Goal: Task Accomplishment & Management: Complete application form

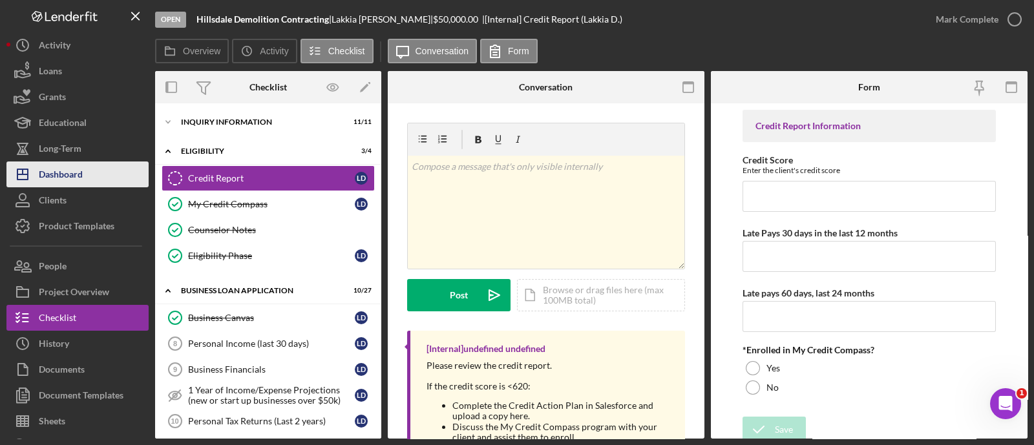
click at [103, 171] on button "Icon/Dashboard Dashboard" at bounding box center [77, 175] width 142 height 26
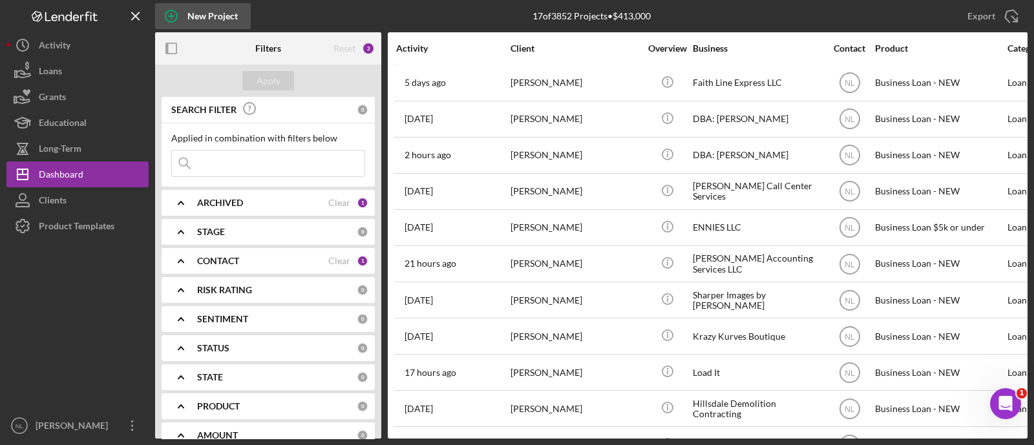
click at [194, 16] on div "New Project" at bounding box center [212, 16] width 50 height 26
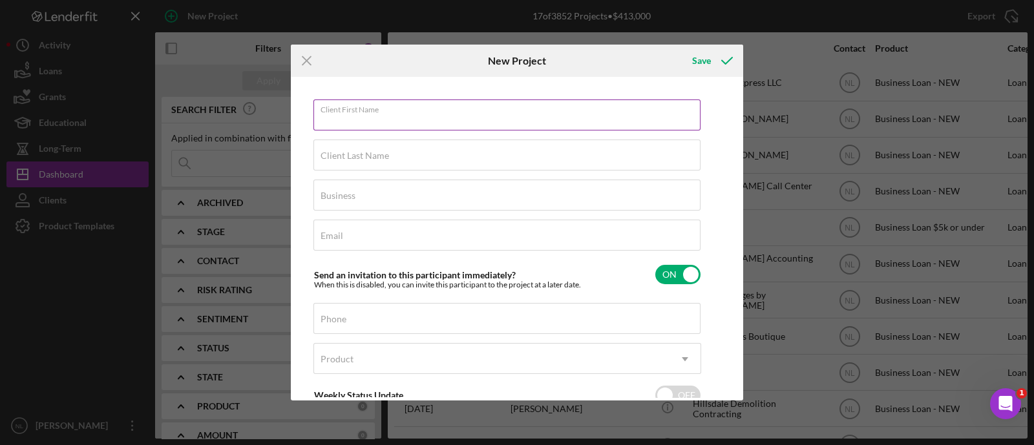
click at [460, 109] on div "Client First Name Required" at bounding box center [507, 116] width 388 height 32
type input "[PERSON_NAME]"
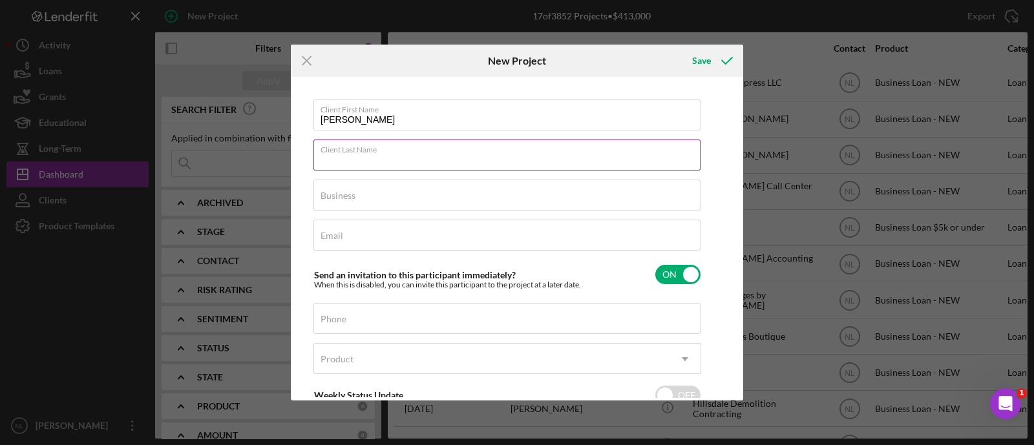
click at [392, 162] on input "Client Last Name" at bounding box center [506, 155] width 387 height 31
type input "[PERSON_NAME]"
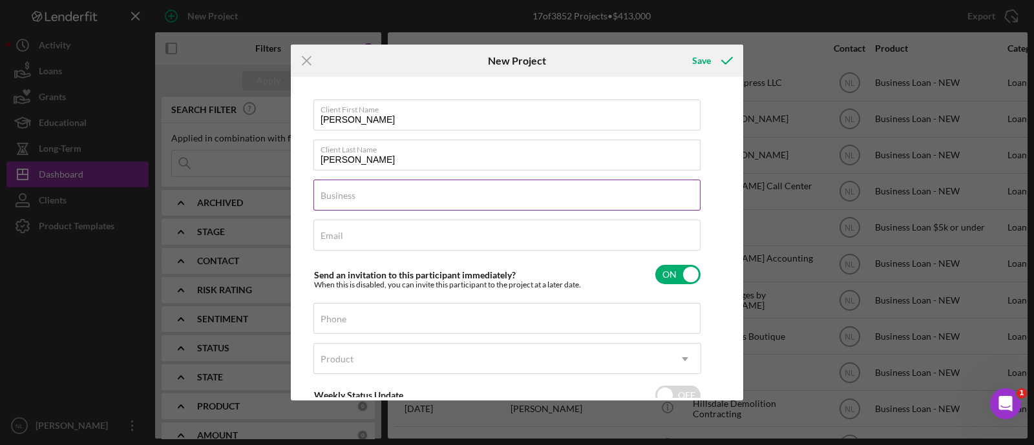
click at [360, 195] on div "Business Required" at bounding box center [507, 196] width 388 height 32
type input "DBA: [PERSON_NAME]"
click at [357, 230] on div "Email Required" at bounding box center [507, 236] width 388 height 32
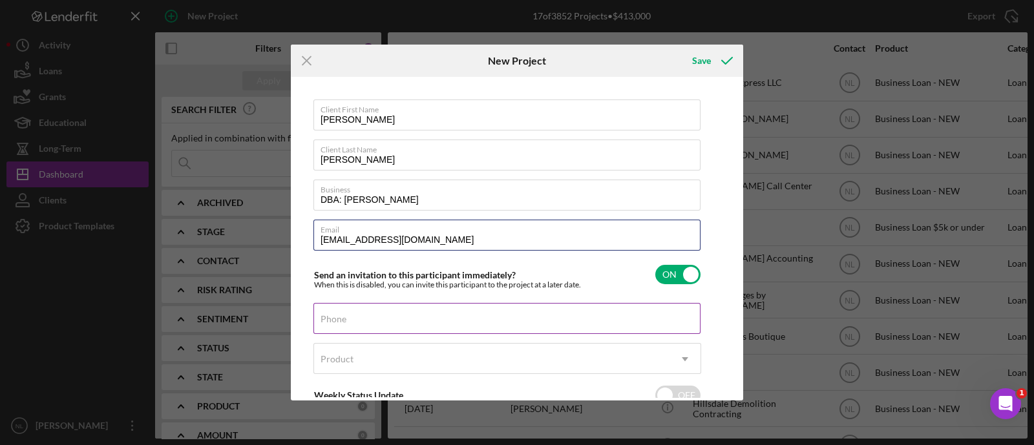
type input "[EMAIL_ADDRESS][DOMAIN_NAME]"
click at [390, 320] on input "Phone" at bounding box center [506, 318] width 387 height 31
type input "[PHONE_NUMBER]"
click at [366, 364] on div "Product" at bounding box center [491, 359] width 355 height 30
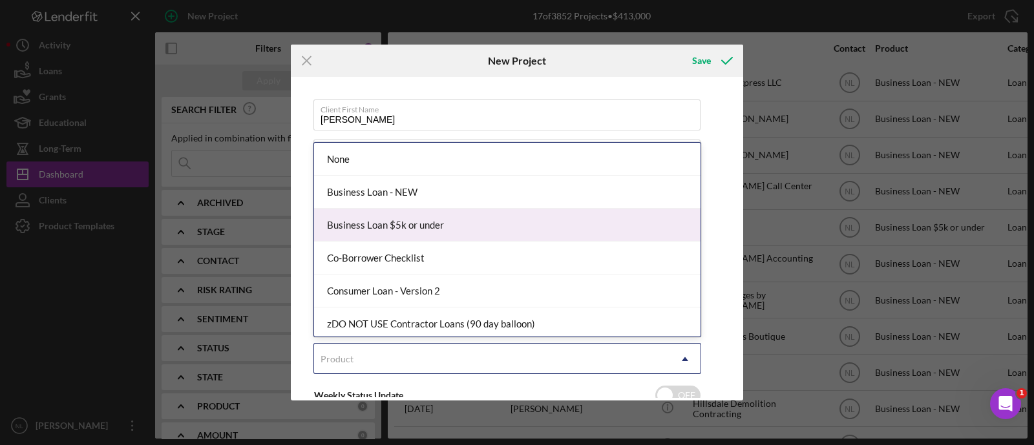
click at [465, 215] on div "Business Loan $5k or under" at bounding box center [507, 225] width 386 height 33
checkbox input "true"
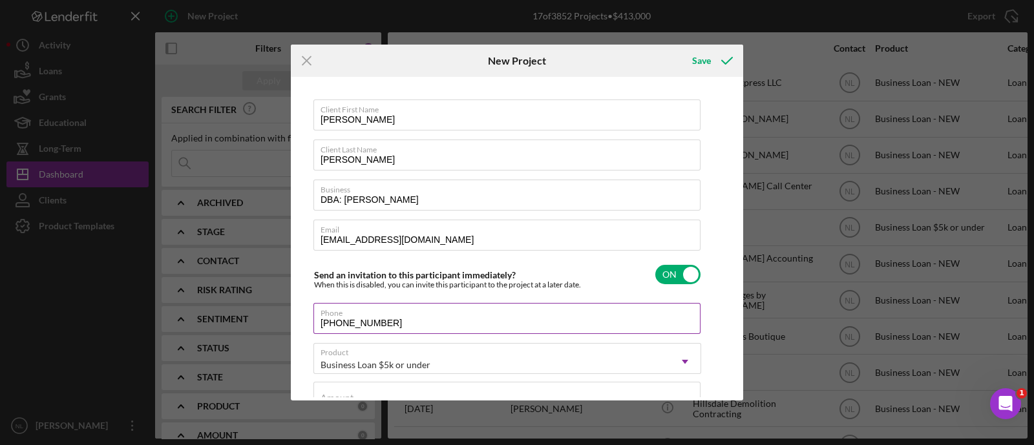
scroll to position [231, 0]
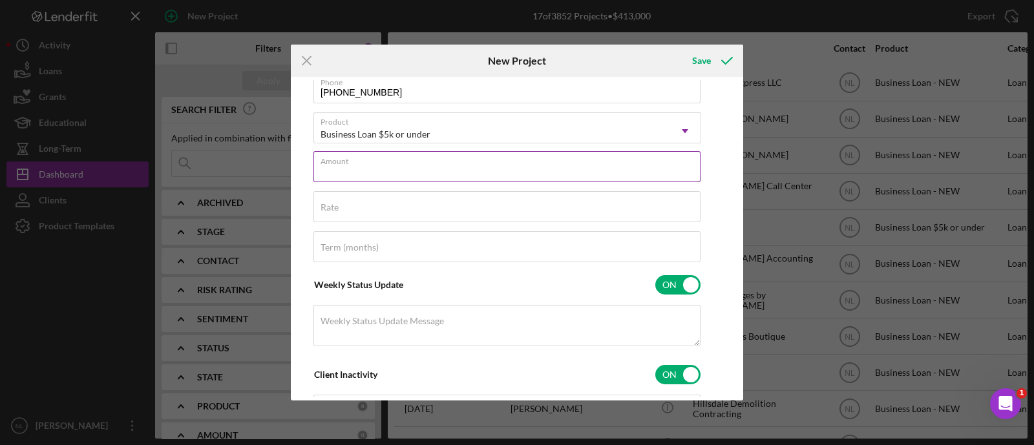
click at [385, 173] on input "Amount" at bounding box center [506, 166] width 387 height 31
type input "$4,999.99"
click at [386, 218] on input "Rate" at bounding box center [506, 206] width 387 height 31
type input "8.500%"
click at [520, 247] on div "Term (months)" at bounding box center [507, 247] width 388 height 32
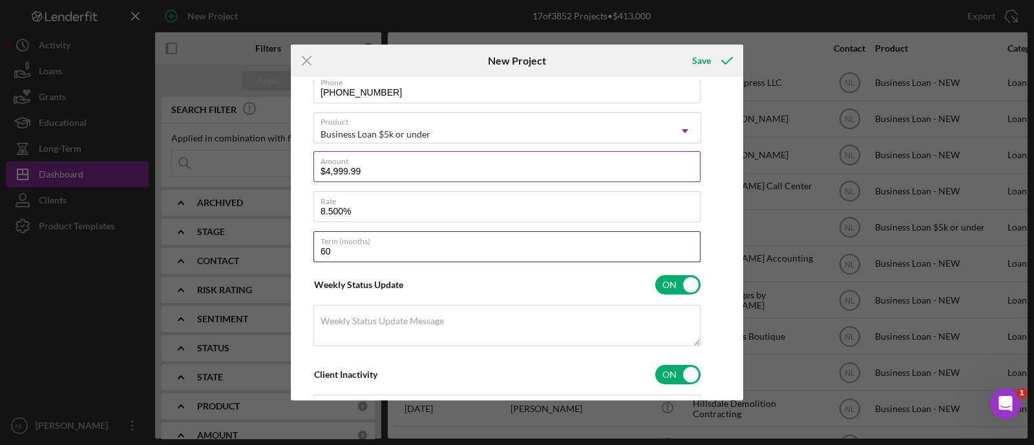
scroll to position [0, 0]
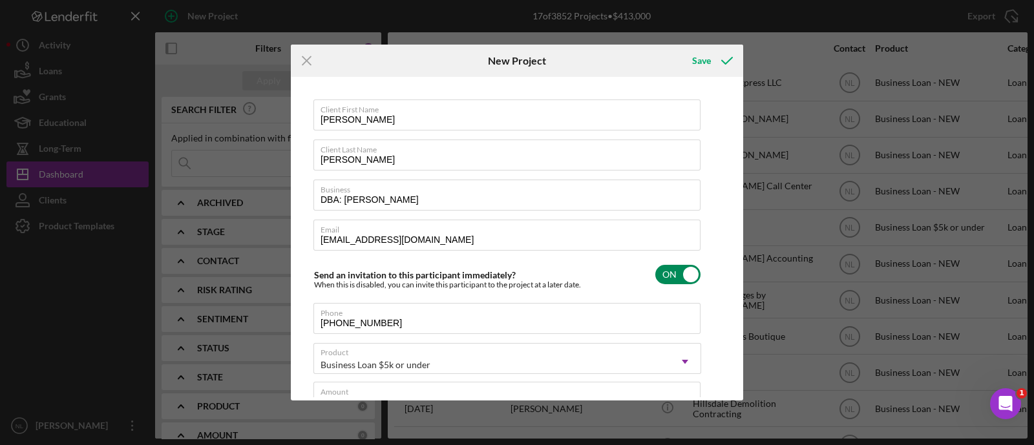
type input "60"
click at [672, 272] on input "checkbox" at bounding box center [677, 274] width 45 height 19
checkbox input "false"
click at [714, 69] on icon "submit" at bounding box center [727, 61] width 32 height 32
checkbox input "true"
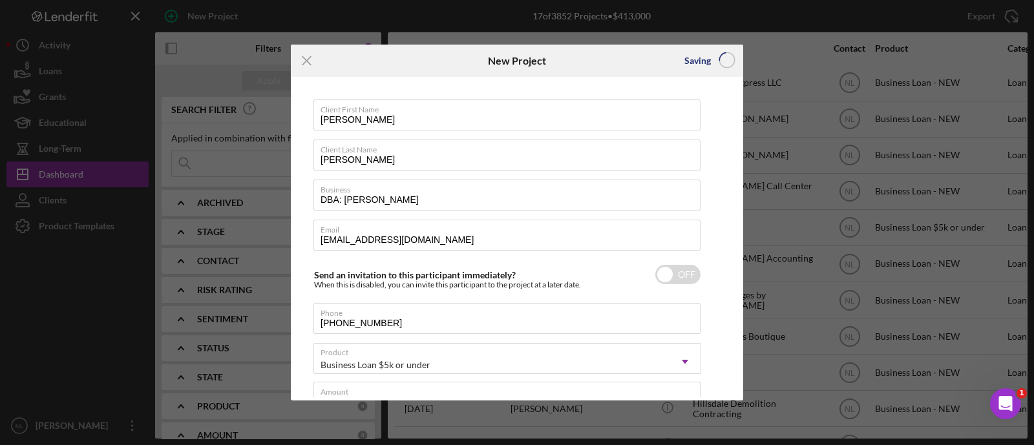
checkbox input "false"
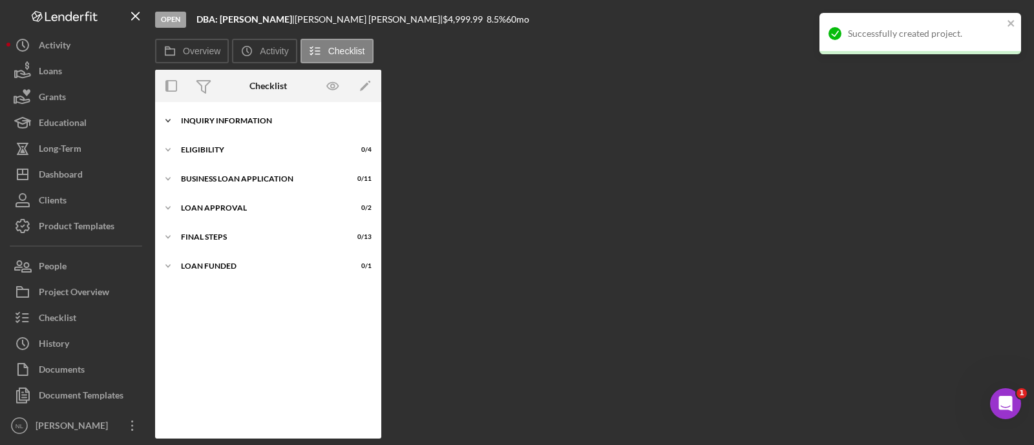
click at [230, 129] on div "Icon/Expander INQUIRY INFORMATION 0 / 11" at bounding box center [268, 121] width 226 height 26
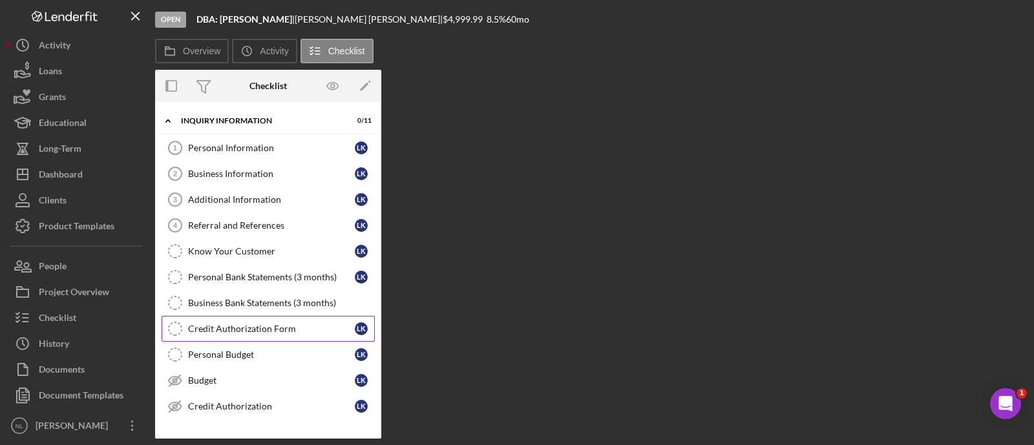
click at [258, 336] on link "Credit Authorization Form Credit Authorization Form L K" at bounding box center [268, 329] width 213 height 26
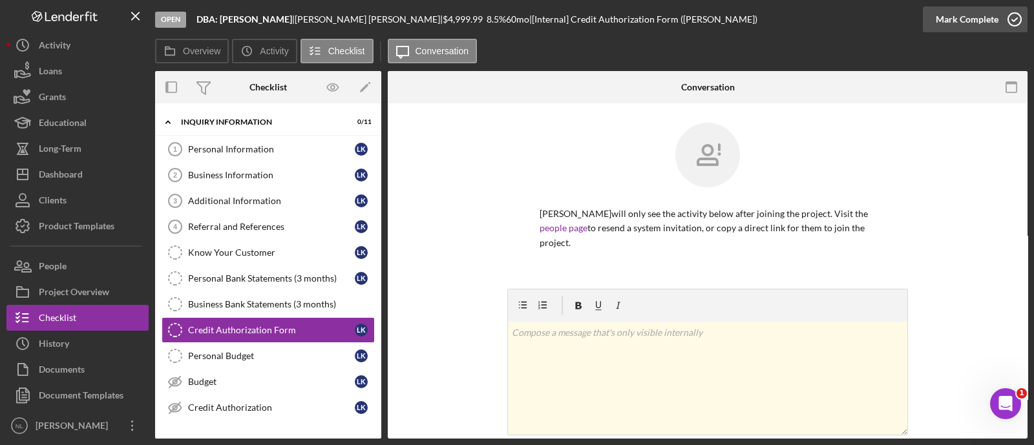
click at [969, 23] on div "Mark Complete" at bounding box center [967, 19] width 63 height 26
click at [297, 366] on link "Personal Budget Personal Budget L K" at bounding box center [268, 356] width 213 height 26
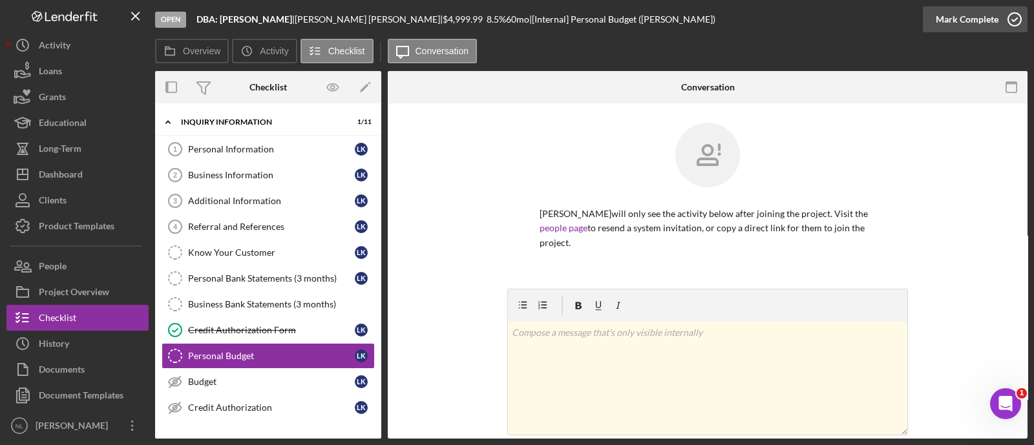
click at [958, 12] on div "Mark Complete" at bounding box center [967, 19] width 63 height 26
click at [216, 370] on link "Budget Budget L K" at bounding box center [268, 382] width 213 height 26
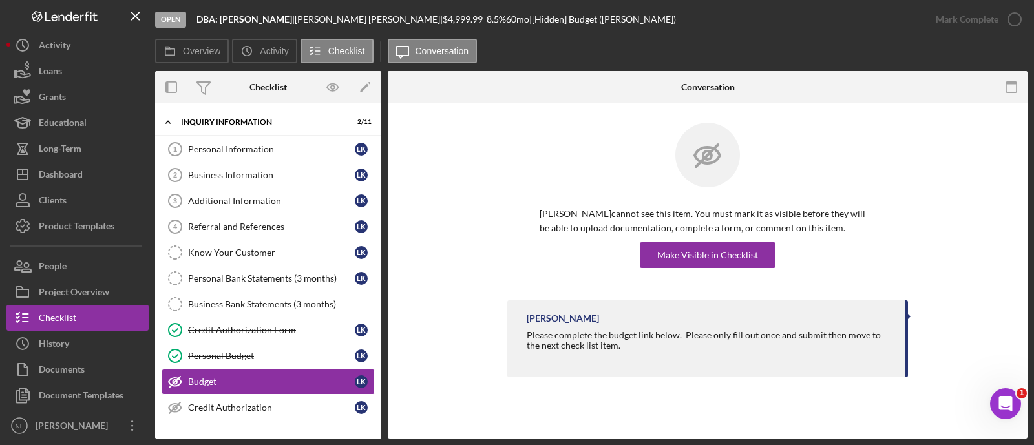
click at [713, 238] on div "[PERSON_NAME] cannot see this item. You must mark it as visible before they wil…" at bounding box center [708, 237] width 336 height 61
click at [704, 254] on div "Make Visible in Checklist" at bounding box center [707, 255] width 101 height 26
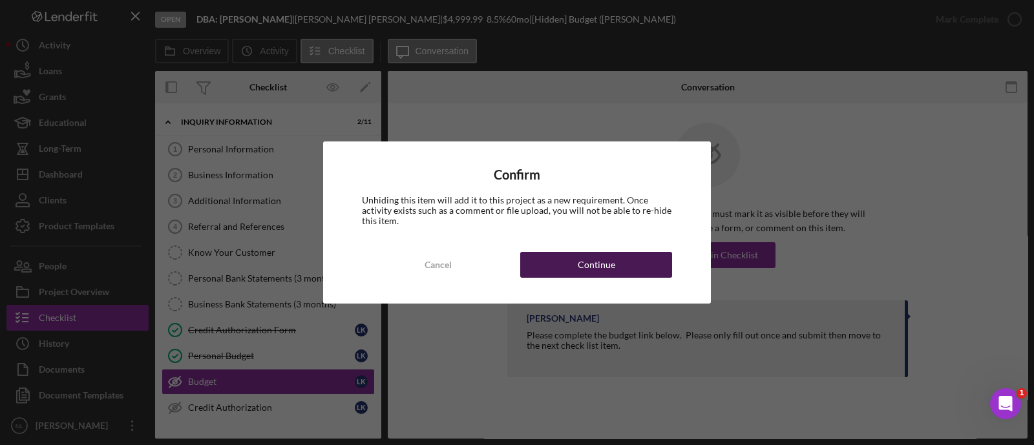
click at [629, 257] on button "Continue" at bounding box center [596, 265] width 152 height 26
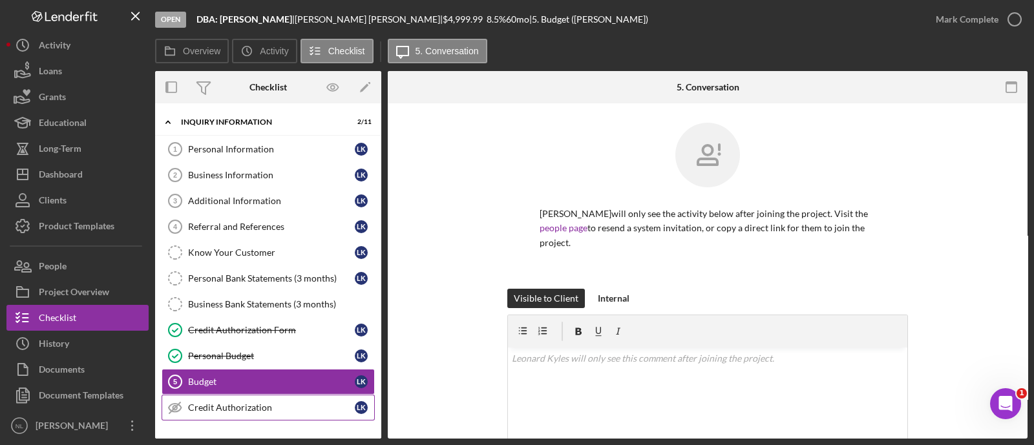
click at [302, 408] on div "Credit Authorization" at bounding box center [271, 408] width 167 height 10
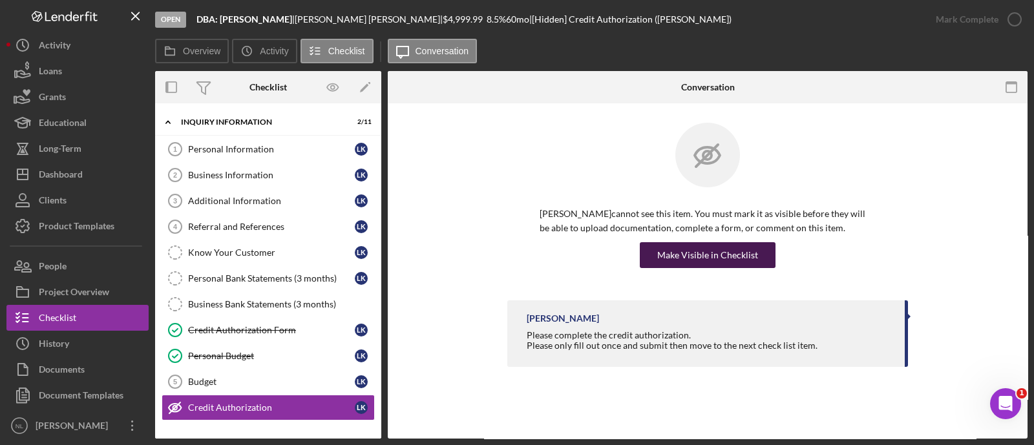
click at [720, 249] on div "Make Visible in Checklist" at bounding box center [707, 255] width 101 height 26
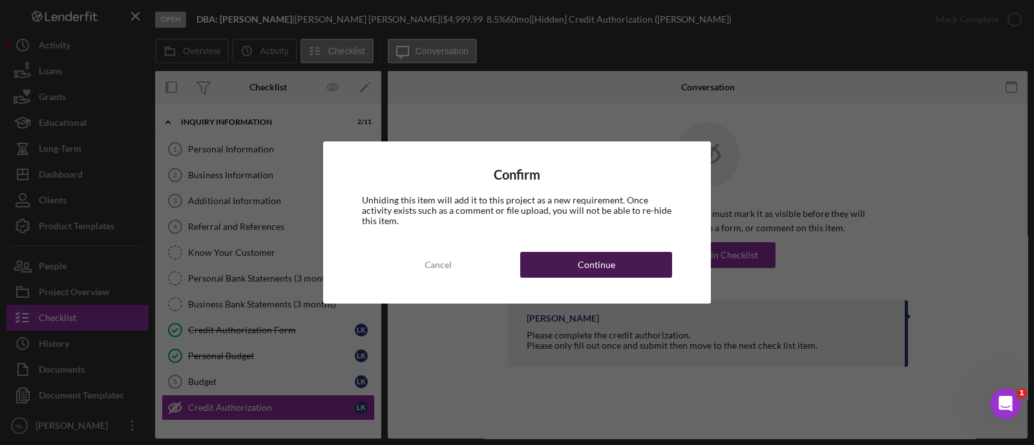
click at [631, 277] on button "Continue" at bounding box center [596, 265] width 152 height 26
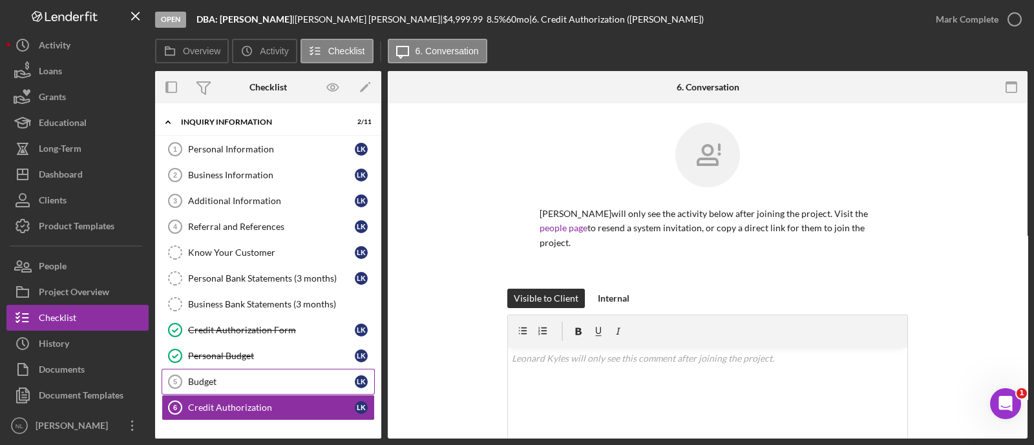
scroll to position [138, 0]
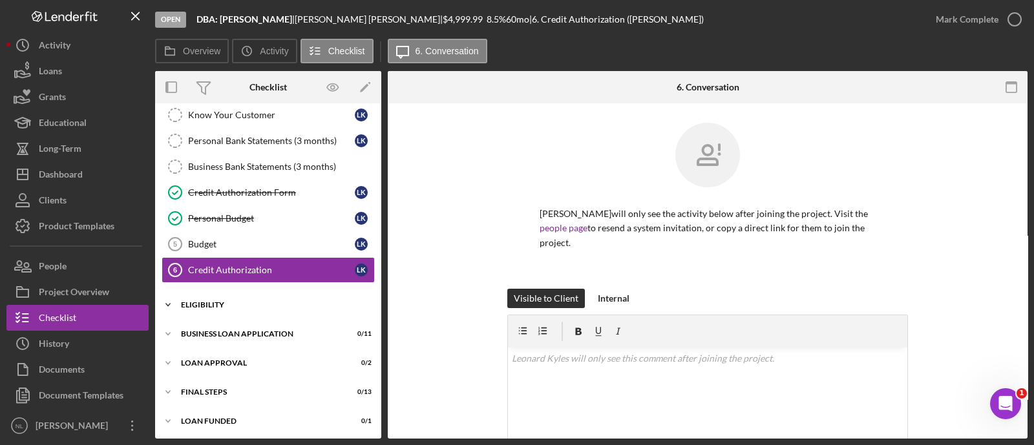
click at [253, 302] on div "Eligibility" at bounding box center [273, 305] width 184 height 8
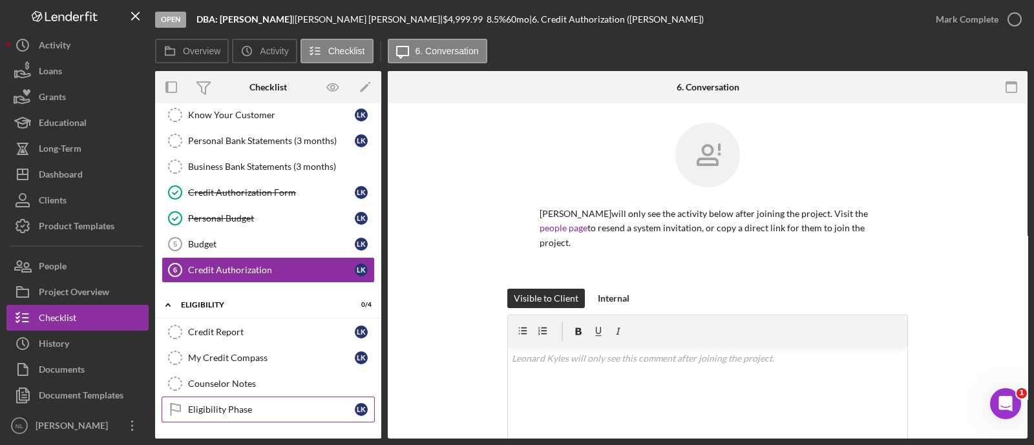
click at [268, 417] on link "Eligibility Phase Eligibility Phase L K" at bounding box center [268, 410] width 213 height 26
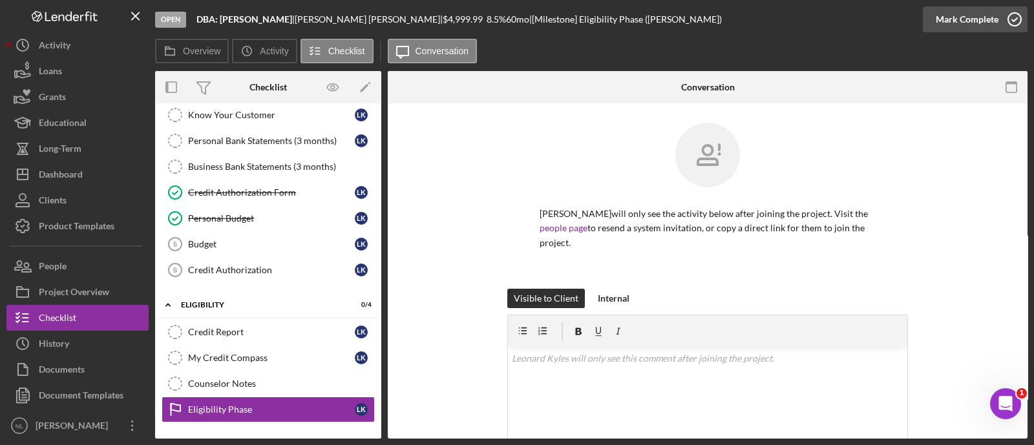
click at [987, 6] on div "Mark Complete" at bounding box center [975, 19] width 105 height 39
click at [288, 381] on div "Counselor Notes" at bounding box center [281, 384] width 186 height 10
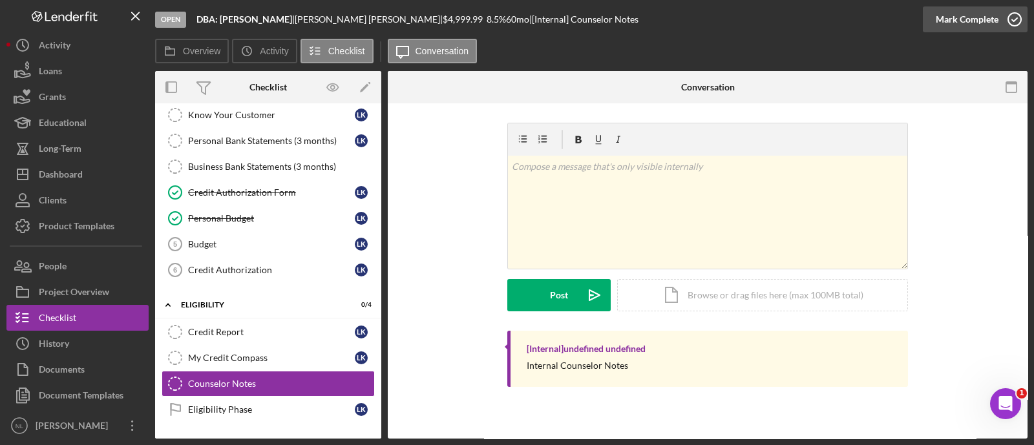
click at [975, 21] on div "Mark Complete" at bounding box center [967, 19] width 63 height 26
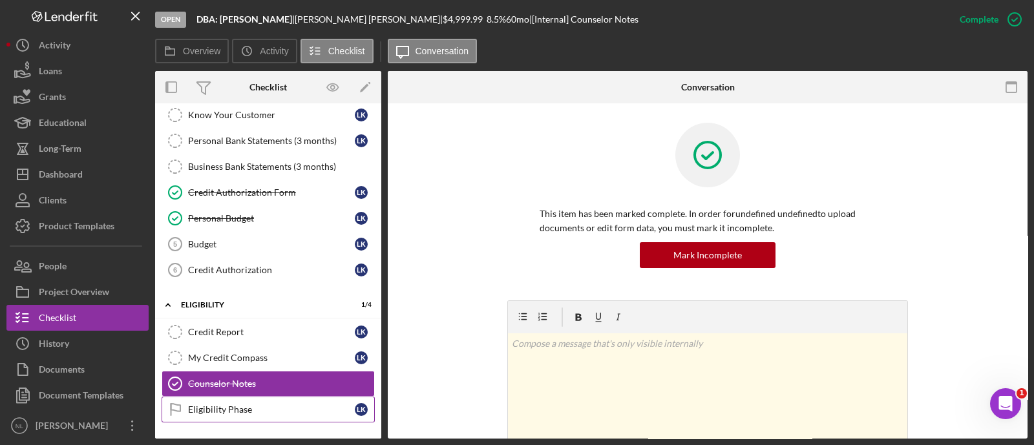
click at [224, 405] on div "Eligibility Phase" at bounding box center [271, 410] width 167 height 10
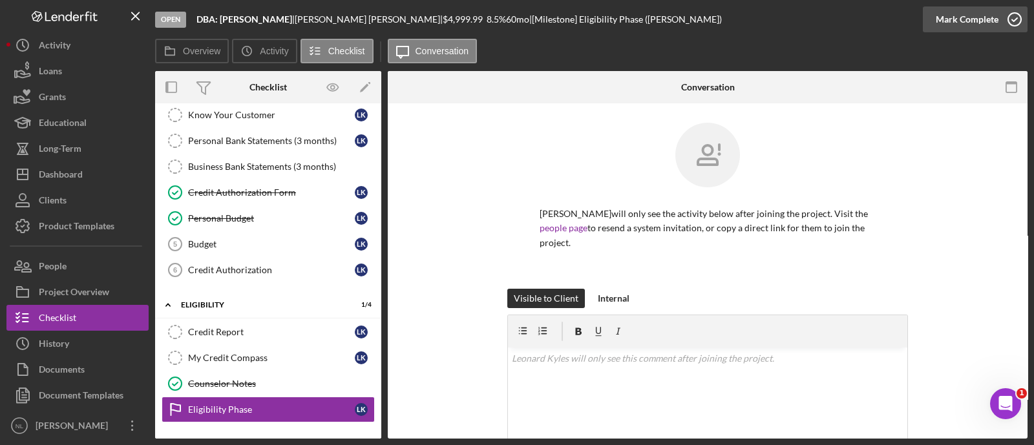
click at [975, 26] on div "Mark Complete" at bounding box center [967, 19] width 63 height 26
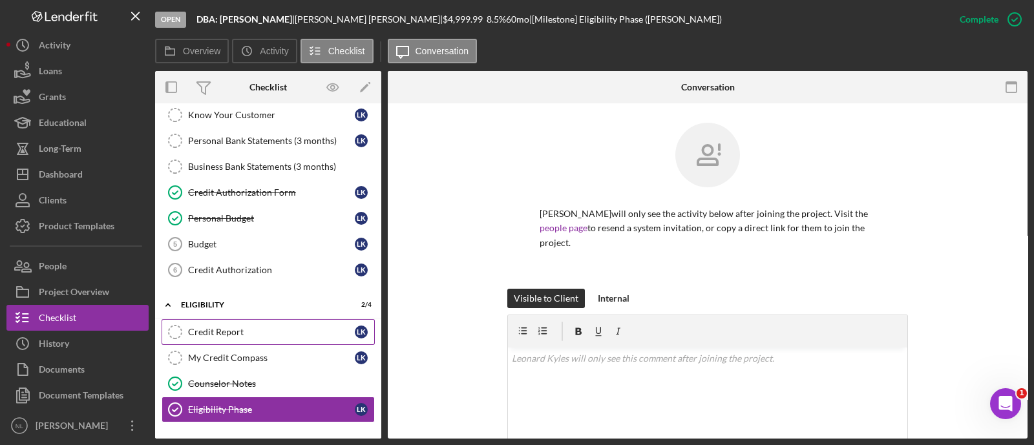
scroll to position [247, 0]
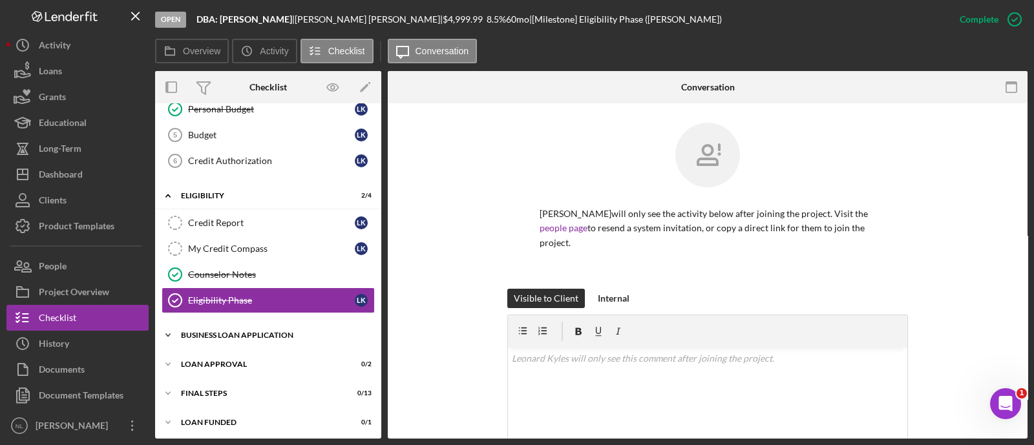
click at [273, 326] on div "Icon/Expander BUSINESS LOAN APPLICATION 0 / 11" at bounding box center [268, 335] width 226 height 26
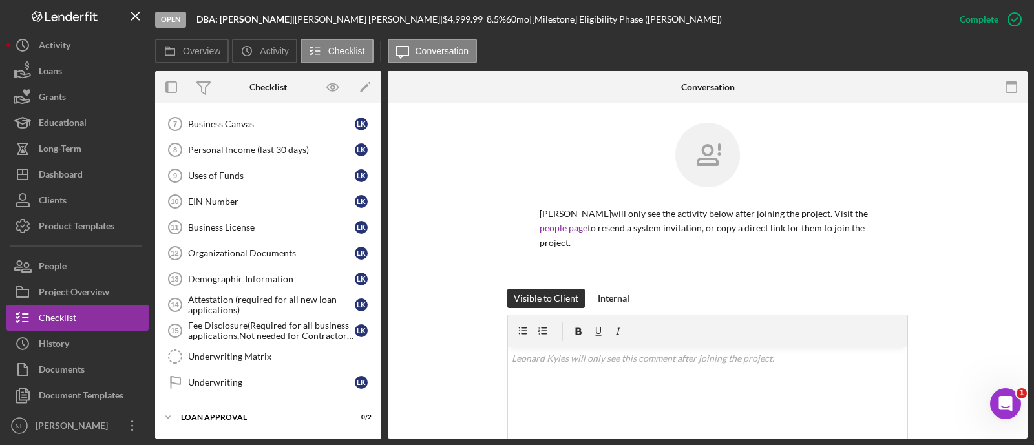
scroll to position [486, 0]
click at [235, 222] on div "Business License" at bounding box center [271, 227] width 167 height 10
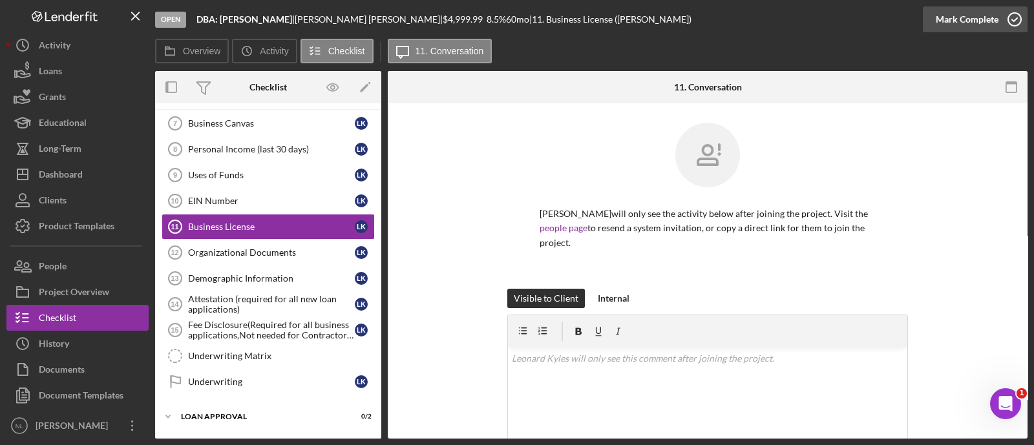
click at [942, 16] on div "Mark Complete" at bounding box center [967, 19] width 63 height 26
click at [258, 253] on link "Organizational Documents 12 Organizational Documents L K" at bounding box center [268, 253] width 213 height 26
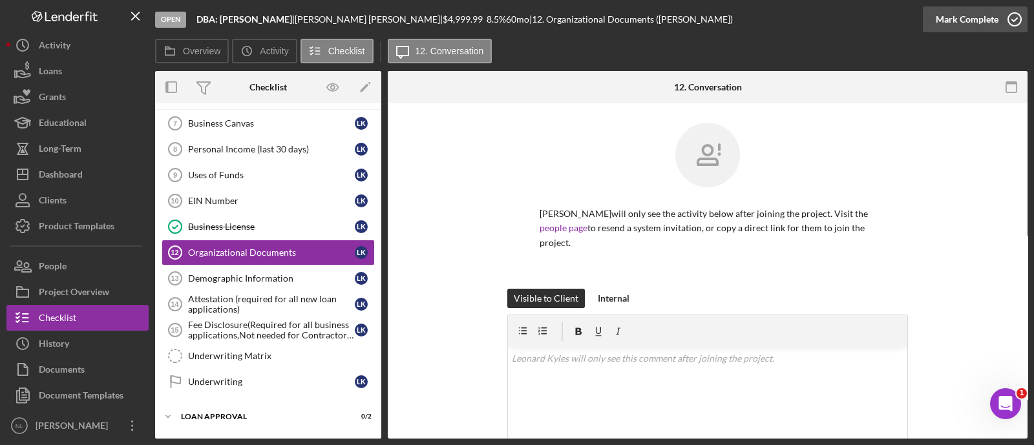
click at [939, 21] on div "Mark Complete" at bounding box center [967, 19] width 63 height 26
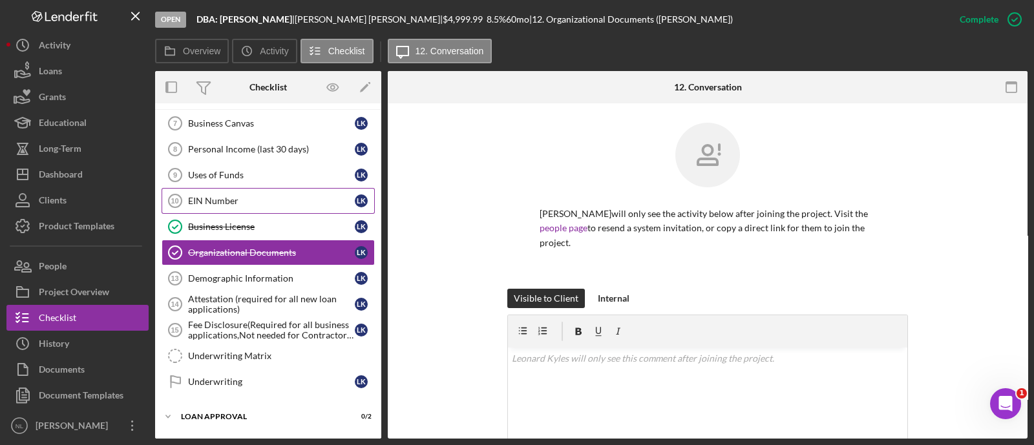
click at [196, 196] on div "EIN Number" at bounding box center [271, 201] width 167 height 10
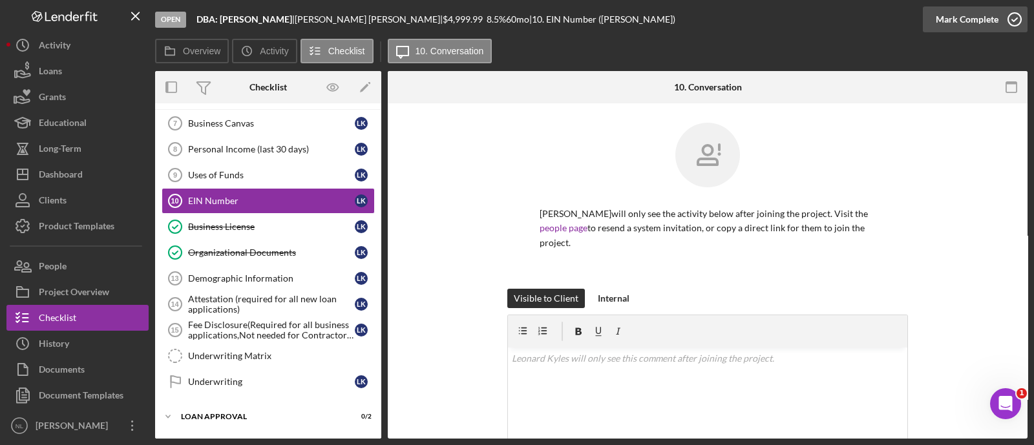
click at [963, 18] on div "Mark Complete" at bounding box center [967, 19] width 63 height 26
click at [245, 425] on div "Icon/Expander INQUIRY INFORMATION 2 / 11 Personal Information 1 Personal Inform…" at bounding box center [268, 56] width 226 height 865
click at [235, 416] on div "Icon/Expander Loan Approval 0 / 2" at bounding box center [268, 417] width 226 height 26
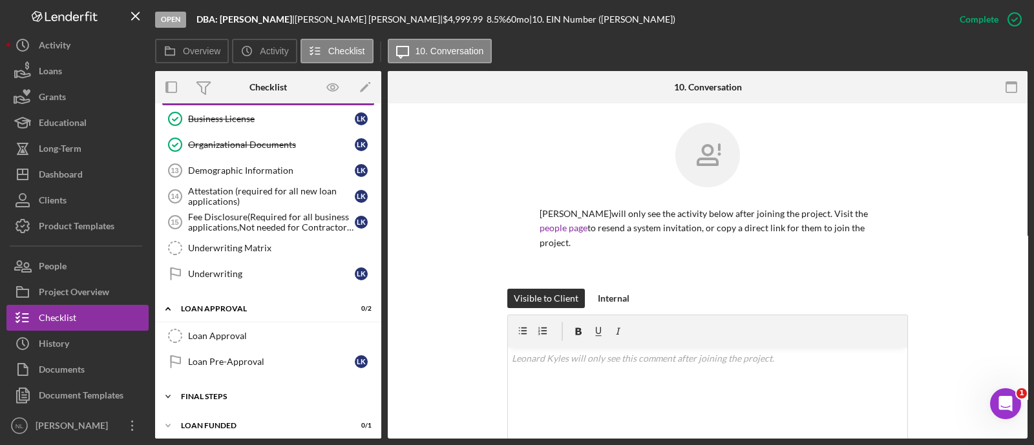
click at [217, 393] on div "Final Steps" at bounding box center [273, 397] width 184 height 8
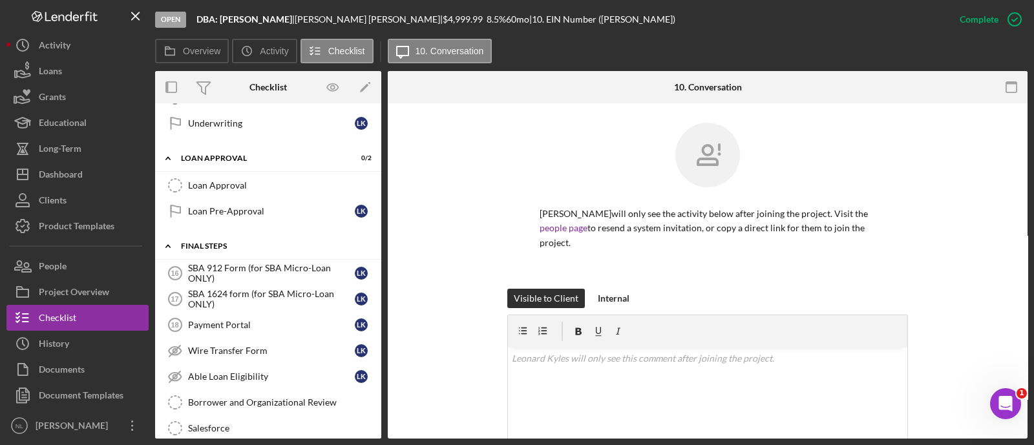
scroll to position [745, 0]
click at [269, 288] on div "SBA 1624 form (for SBA Micro-Loan ONLY)" at bounding box center [271, 298] width 167 height 21
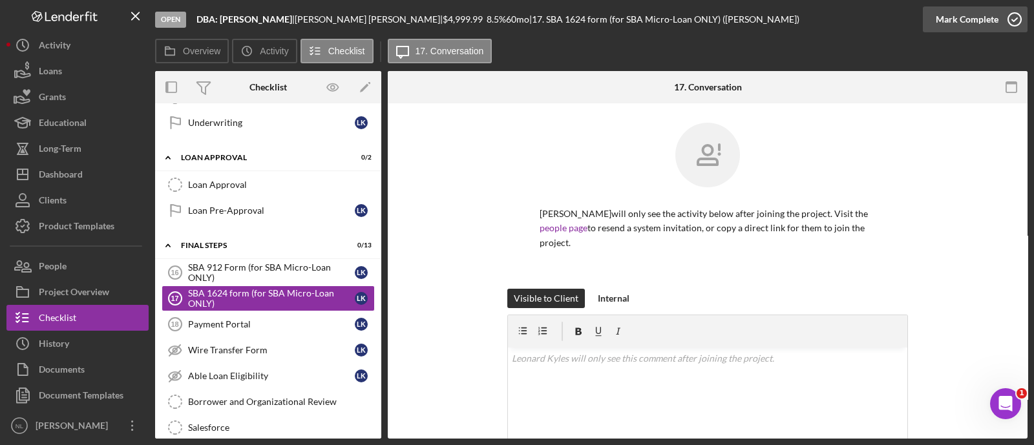
click at [1016, 21] on icon "button" at bounding box center [1014, 19] width 32 height 32
click at [291, 346] on div "Wire Transfer Form" at bounding box center [271, 350] width 167 height 10
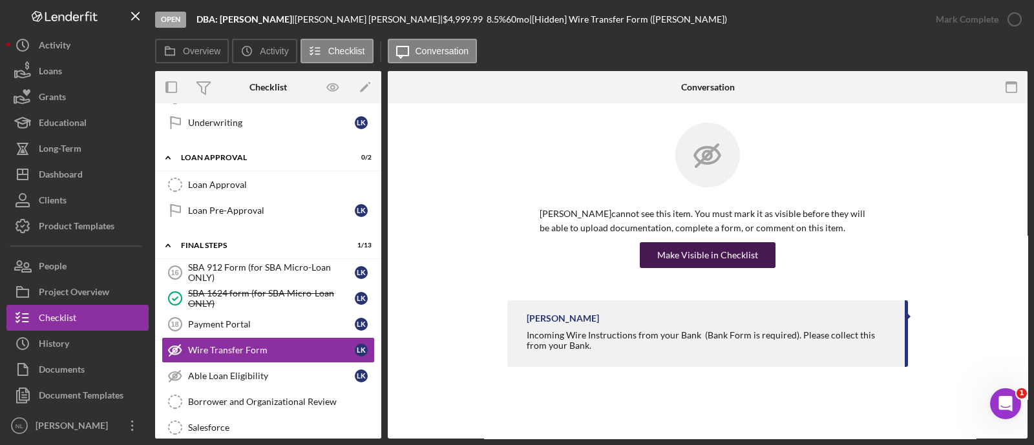
click at [731, 257] on div "Make Visible in Checklist" at bounding box center [707, 255] width 101 height 26
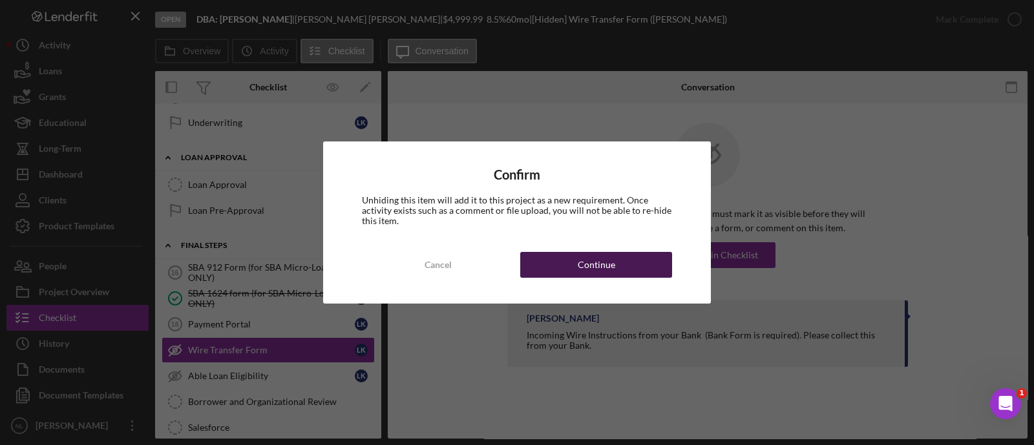
click at [631, 269] on button "Continue" at bounding box center [596, 265] width 152 height 26
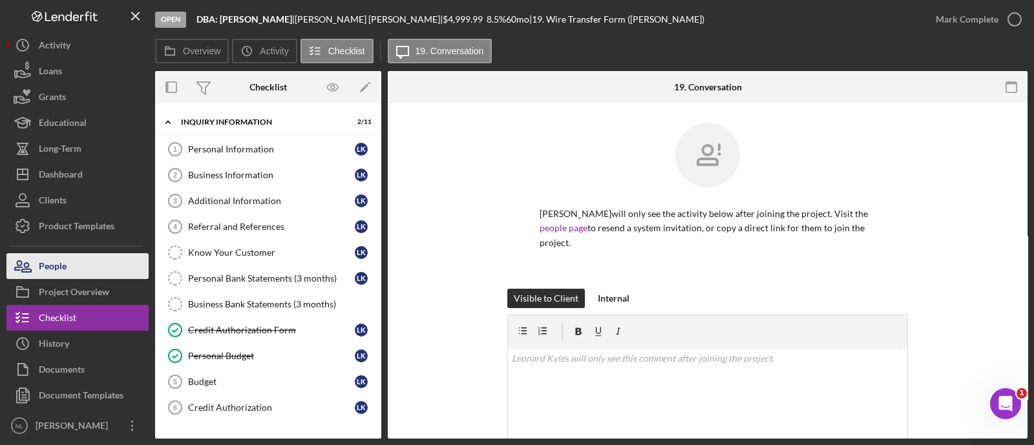
click at [108, 275] on button "People" at bounding box center [77, 266] width 142 height 26
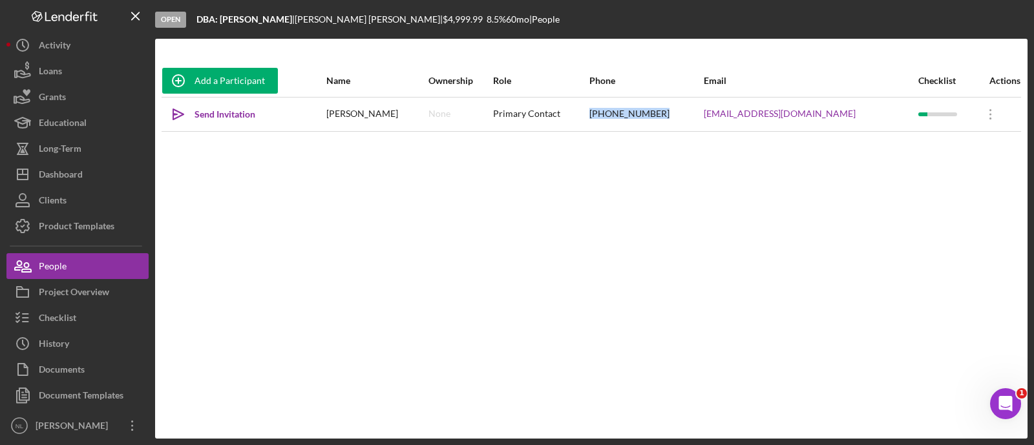
drag, startPoint x: 709, startPoint y: 116, endPoint x: 616, endPoint y: 120, distance: 93.1
click at [616, 120] on tr "Icon/icon-invite-send Send Invitation [PERSON_NAME] None Primary Contact [PHONE…" at bounding box center [591, 114] width 859 height 34
copy tr "[PHONE_NUMBER]"
drag, startPoint x: 855, startPoint y: 111, endPoint x: 720, endPoint y: 112, distance: 134.4
click at [720, 112] on tr "Icon/icon-invite-send Send Invitation [PERSON_NAME] None Primary Contact [PHONE…" at bounding box center [591, 114] width 859 height 34
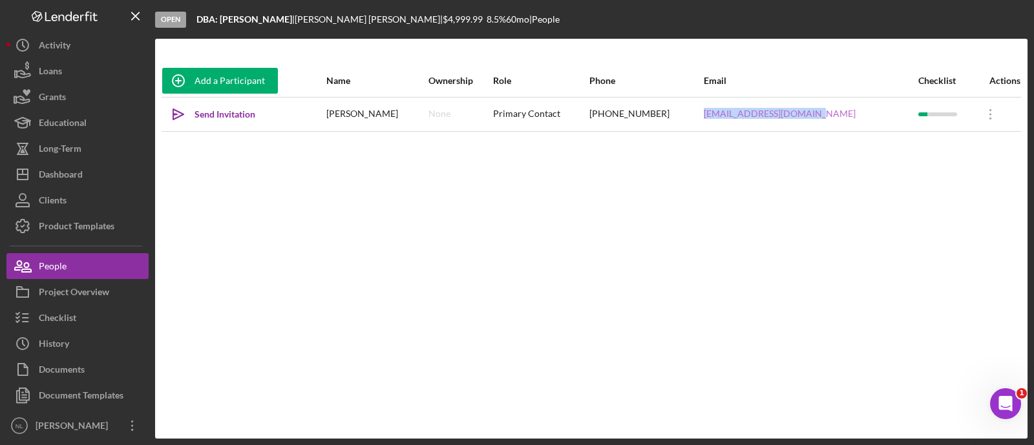
copy tr "[EMAIL_ADDRESS][DOMAIN_NAME]"
click at [106, 319] on button "Checklist" at bounding box center [77, 318] width 142 height 26
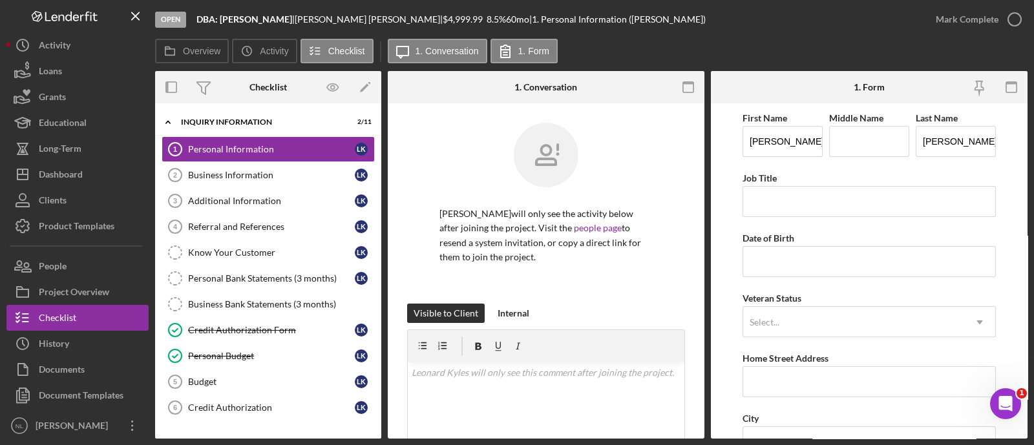
scroll to position [42, 0]
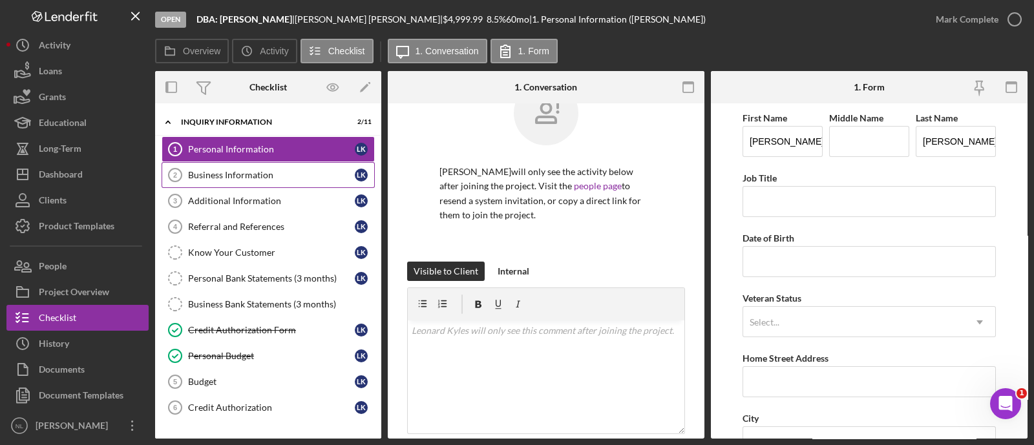
click at [281, 171] on div "Business Information" at bounding box center [271, 175] width 167 height 10
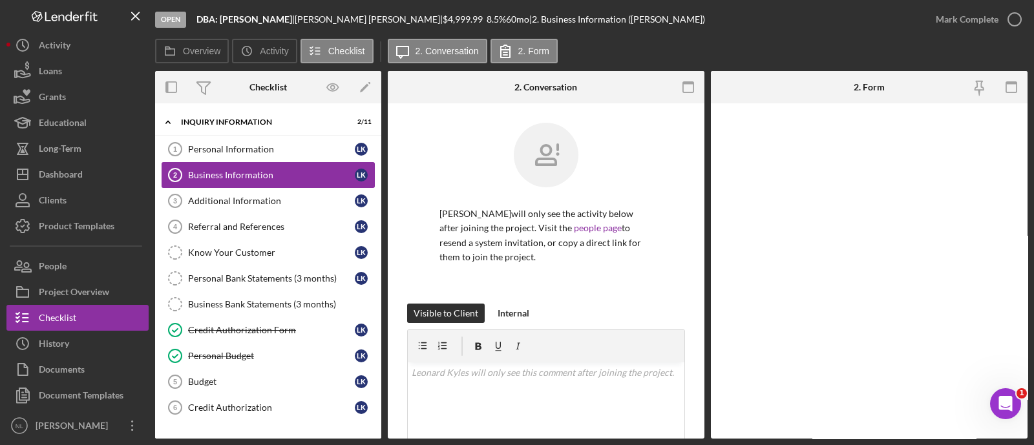
click at [257, 165] on link "Business Information 2 Business Information L K" at bounding box center [268, 175] width 213 height 26
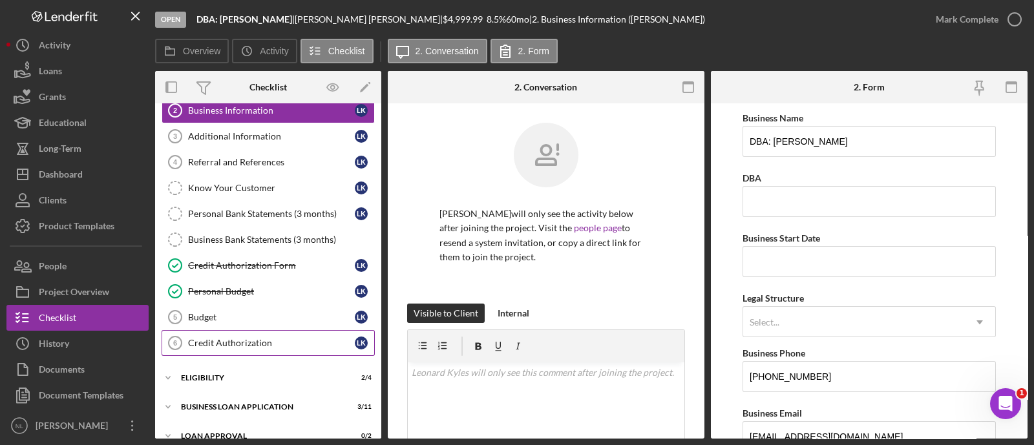
scroll to position [65, 0]
click at [257, 341] on div "Credit Authorization" at bounding box center [271, 342] width 167 height 10
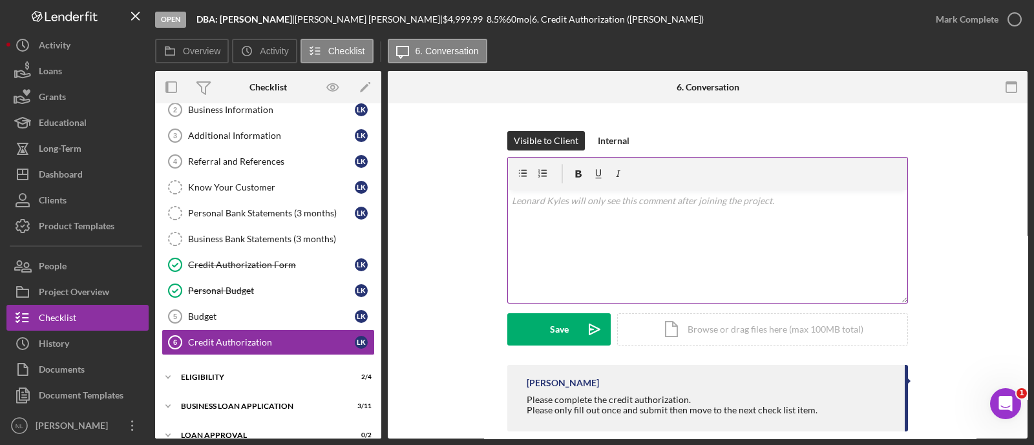
scroll to position [159, 0]
click at [525, 215] on div "v Color teal Color pink Remove color Add row above Add row below Add column bef…" at bounding box center [707, 245] width 399 height 113
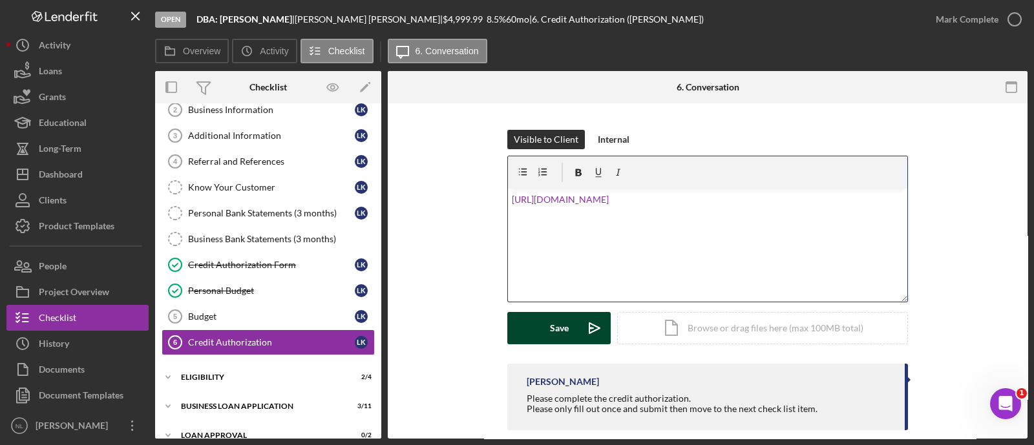
click at [552, 320] on div "Save" at bounding box center [559, 328] width 19 height 32
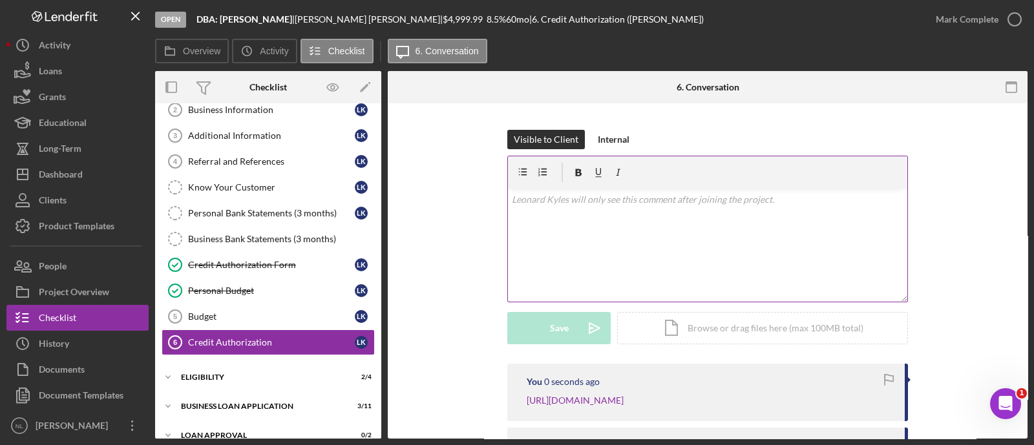
click at [575, 238] on div "v Color teal Color pink Remove color Add row above Add row below Add column bef…" at bounding box center [707, 245] width 399 height 113
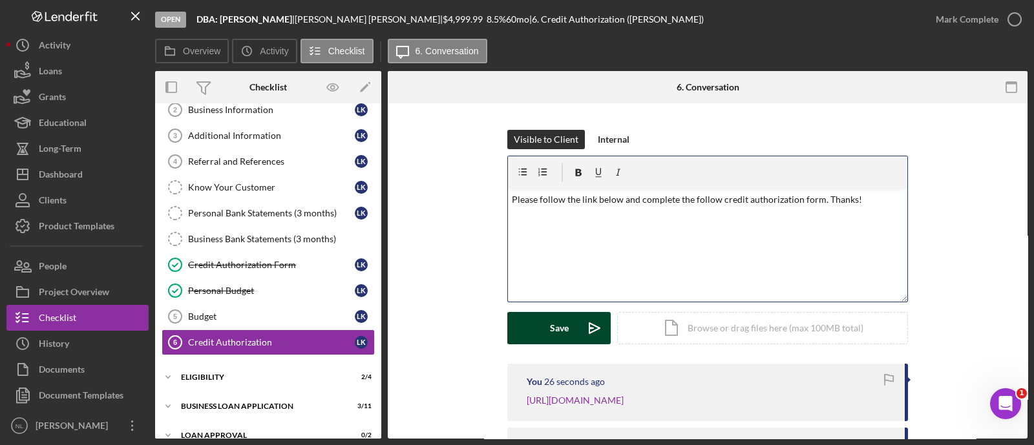
click at [556, 333] on div "Save" at bounding box center [559, 328] width 19 height 32
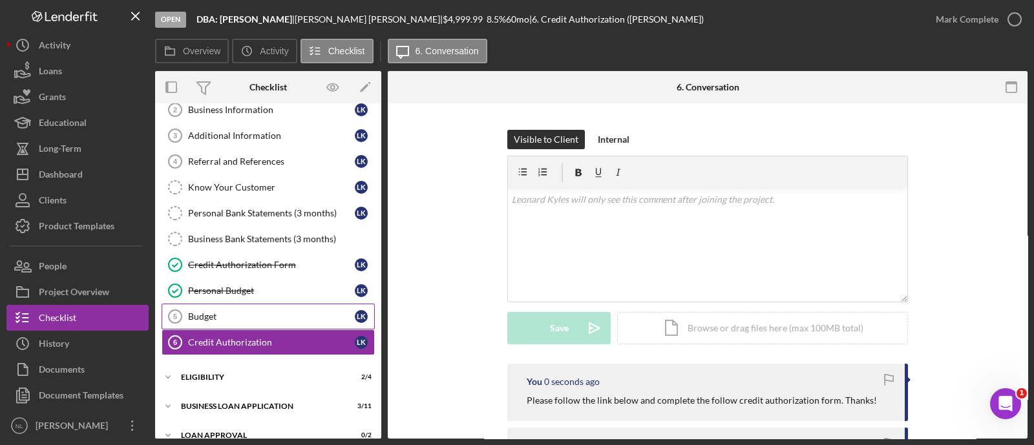
click at [295, 322] on link "Budget 5 Budget L K" at bounding box center [268, 317] width 213 height 26
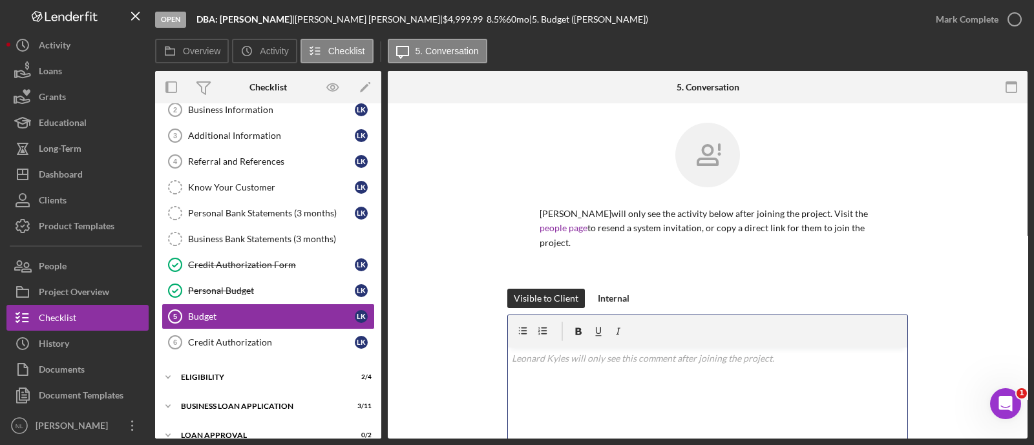
click at [560, 372] on div "v Color teal Color pink Remove color Add row above Add row below Add column bef…" at bounding box center [707, 404] width 399 height 113
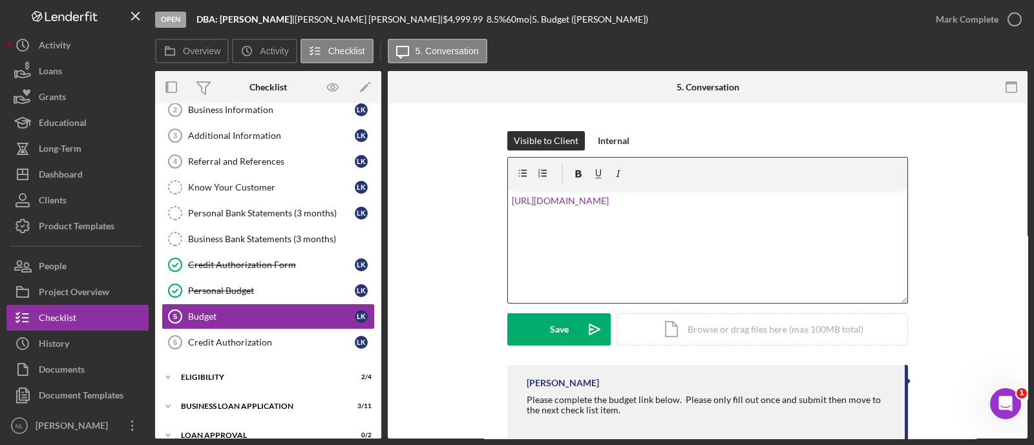
scroll to position [160, 0]
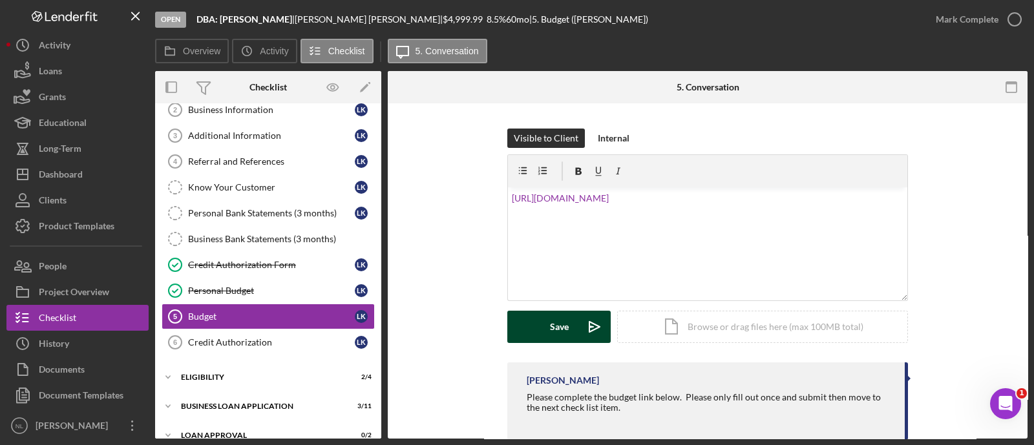
click at [578, 333] on icon "Icon/icon-invite-send" at bounding box center [594, 327] width 32 height 32
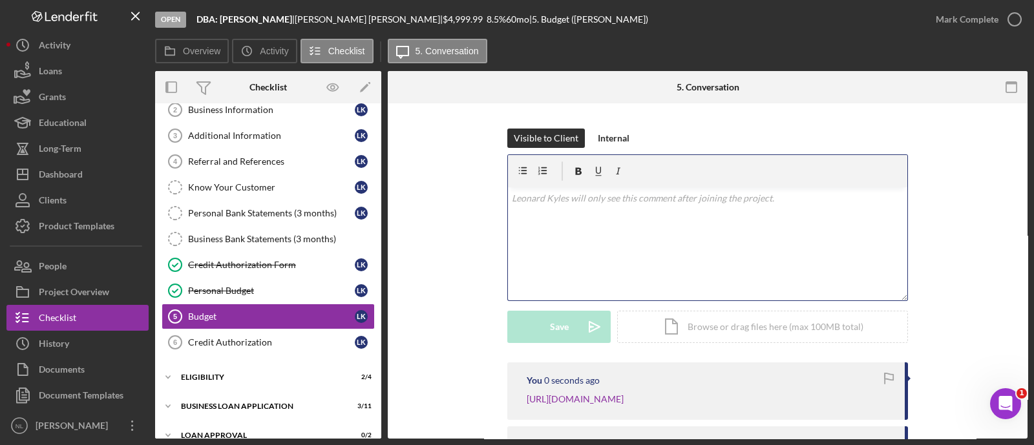
click at [598, 262] on div "v Color teal Color pink Remove color Add row above Add row below Add column bef…" at bounding box center [707, 243] width 399 height 113
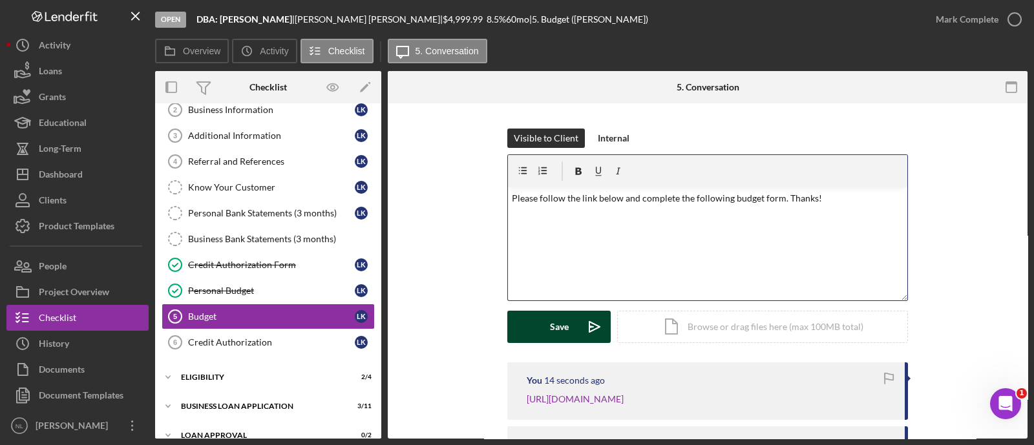
click at [573, 324] on button "Save Icon/icon-invite-send" at bounding box center [558, 327] width 103 height 32
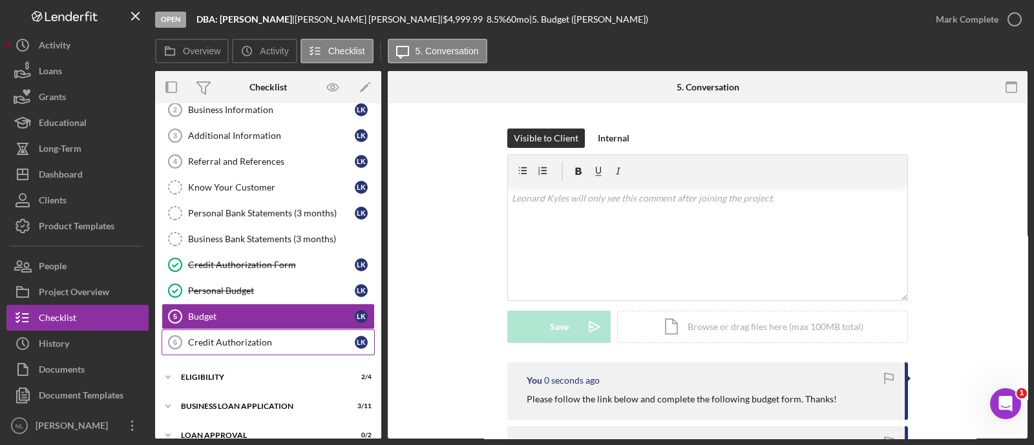
scroll to position [138, 0]
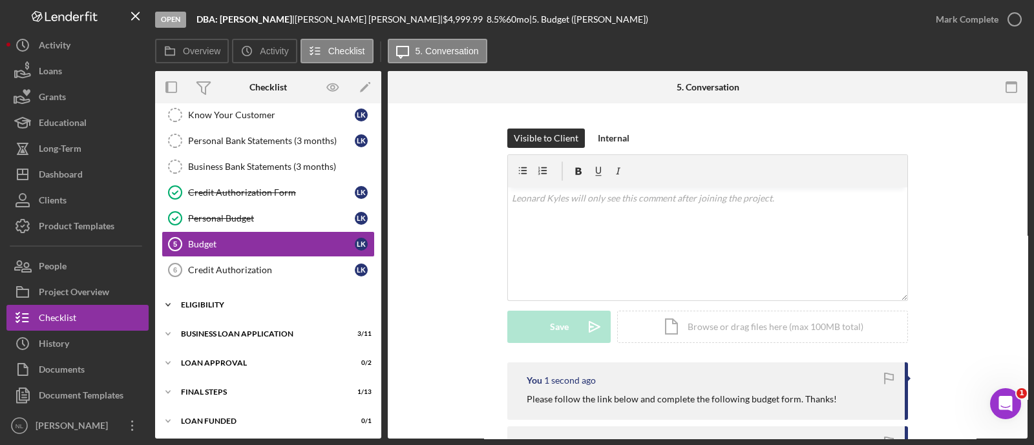
click at [216, 304] on div "Eligibility" at bounding box center [273, 305] width 184 height 8
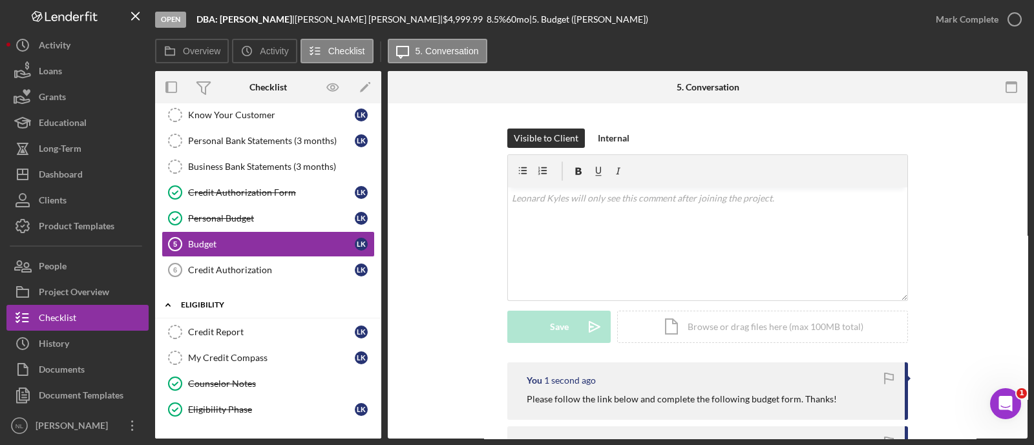
scroll to position [247, 0]
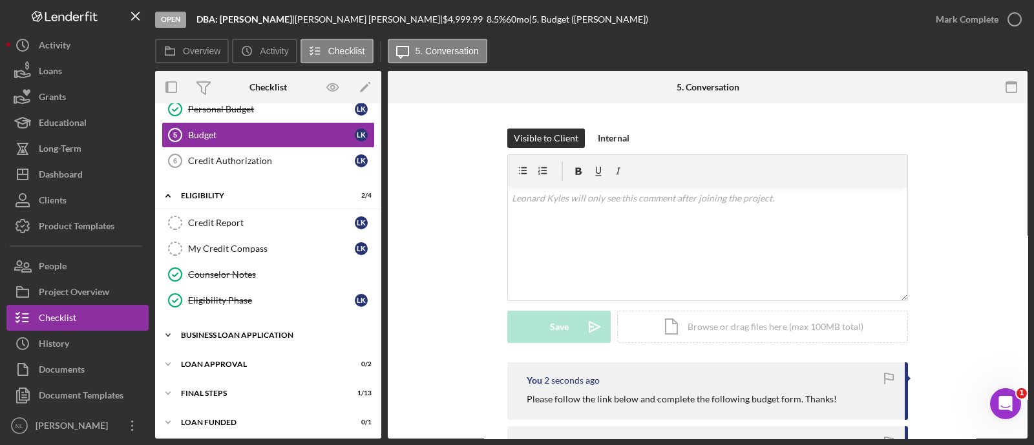
click at [223, 322] on div "Icon/Expander BUSINESS LOAN APPLICATION 3 / 11" at bounding box center [268, 335] width 226 height 26
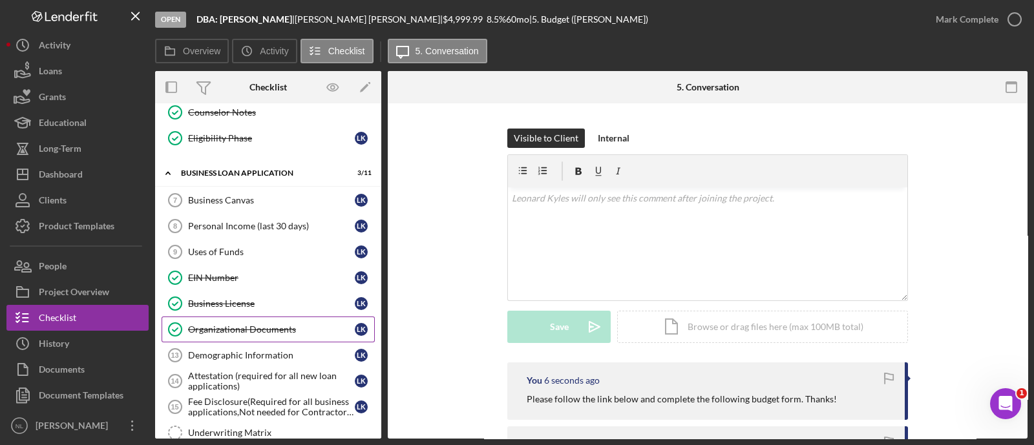
scroll to position [536, 0]
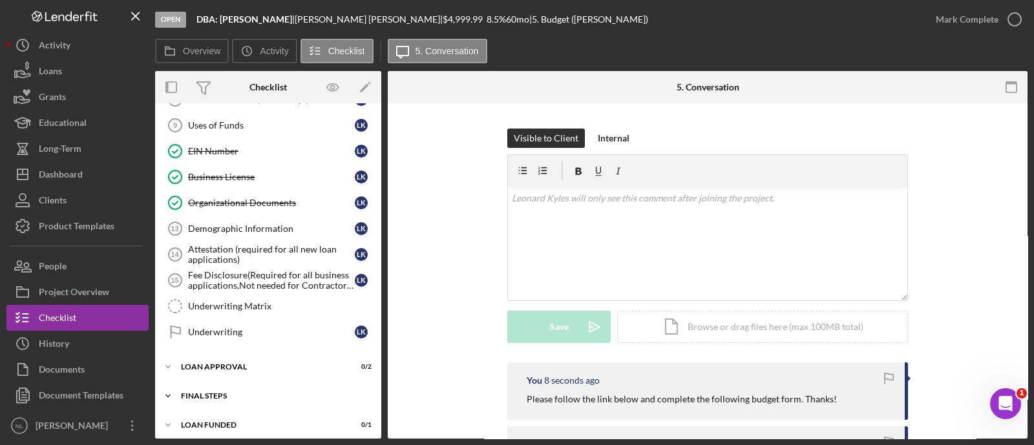
click at [255, 395] on div "Icon/Expander Final Steps 1 / 13" at bounding box center [268, 396] width 226 height 26
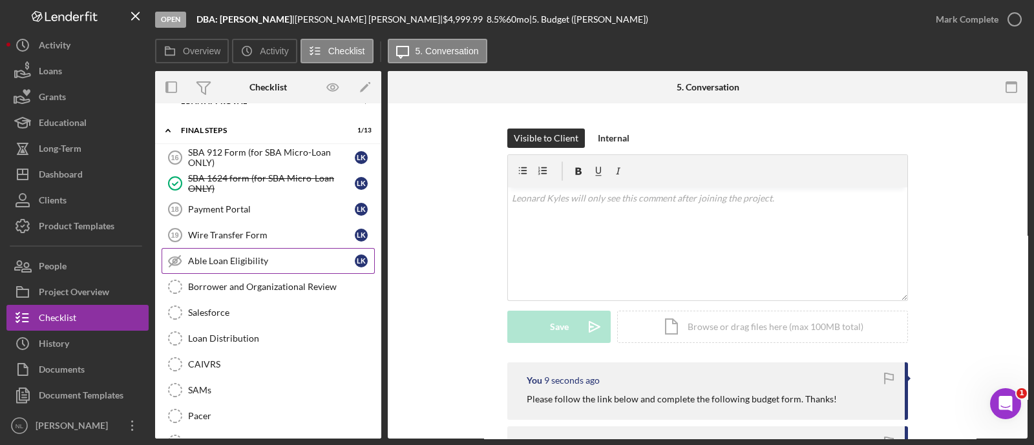
scroll to position [801, 0]
click at [224, 158] on div "SBA 912 Form (for SBA Micro-Loan ONLY)" at bounding box center [271, 157] width 167 height 21
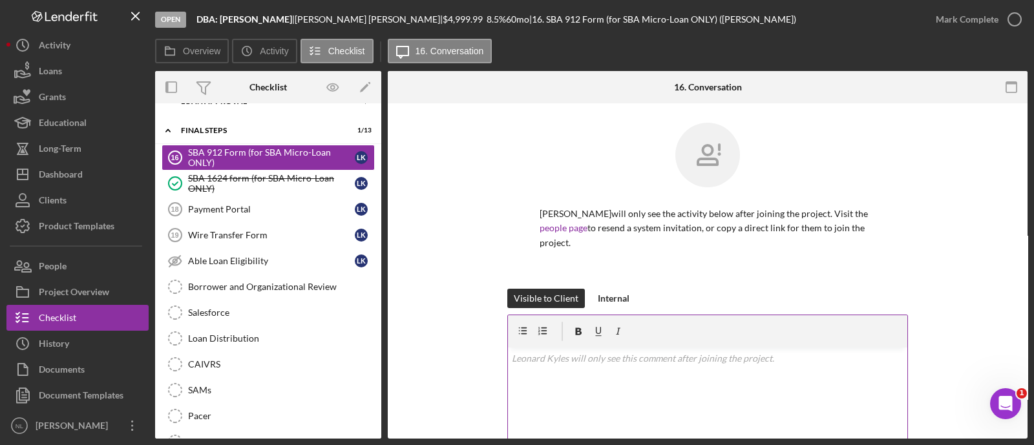
scroll to position [198, 0]
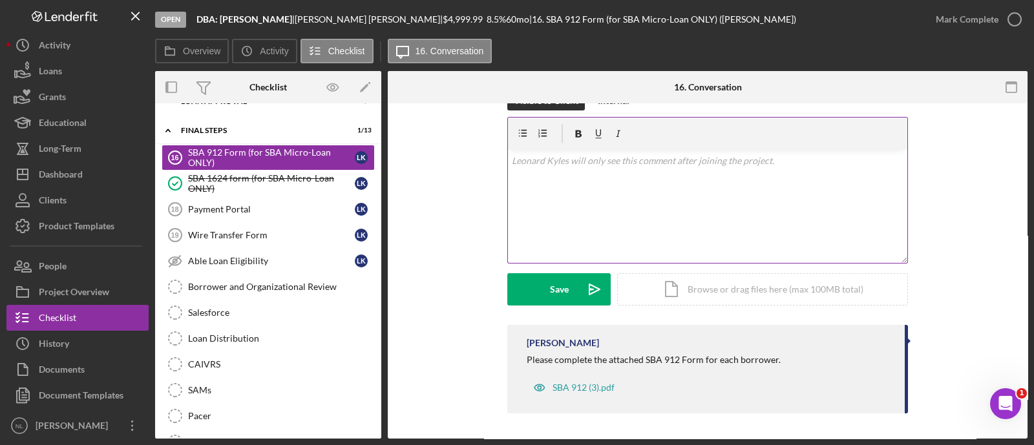
click at [549, 216] on div "v Color teal Color pink Remove color Add row above Add row below Add column bef…" at bounding box center [707, 206] width 399 height 113
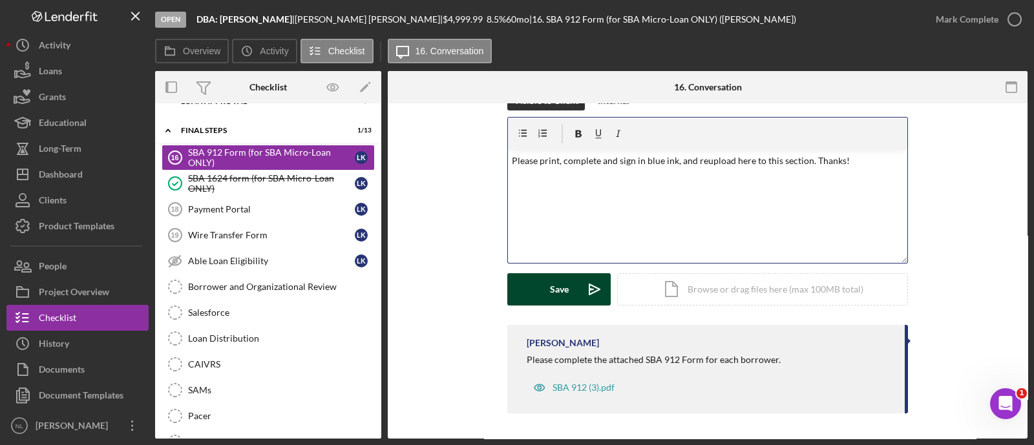
click at [538, 292] on button "Save Icon/icon-invite-send" at bounding box center [558, 289] width 103 height 32
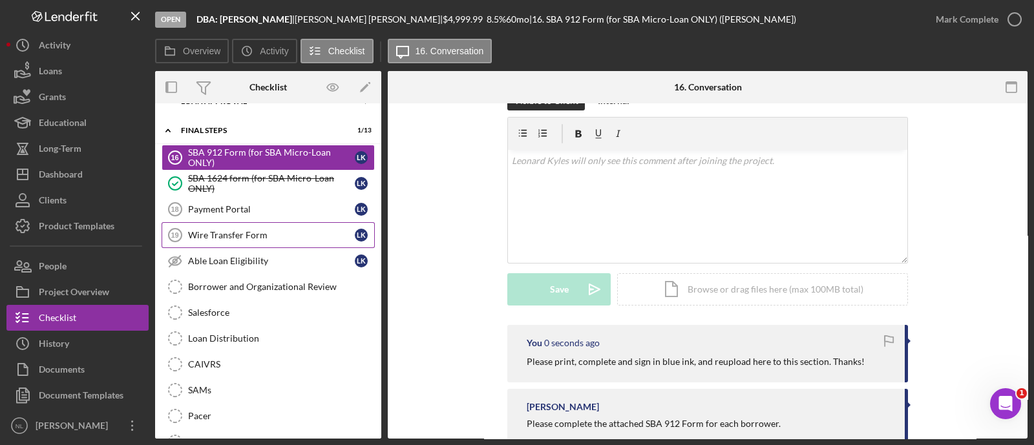
click at [278, 230] on div "Wire Transfer Form" at bounding box center [271, 235] width 167 height 10
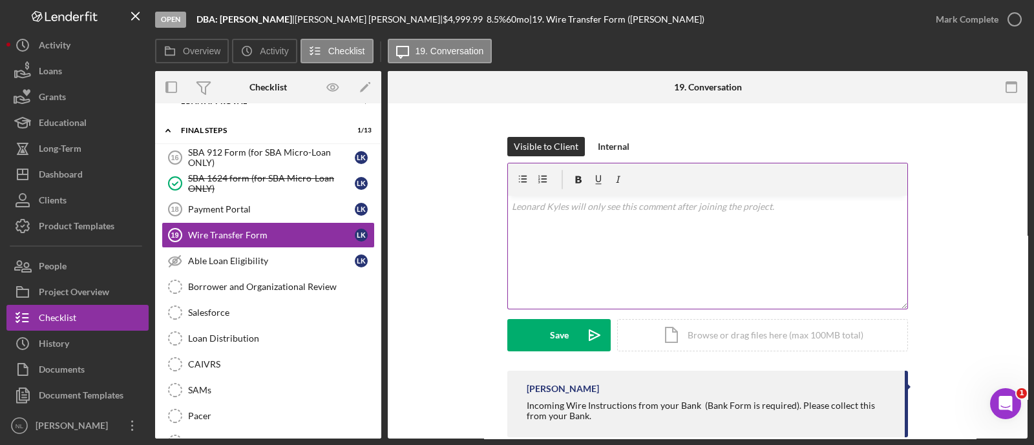
scroll to position [156, 0]
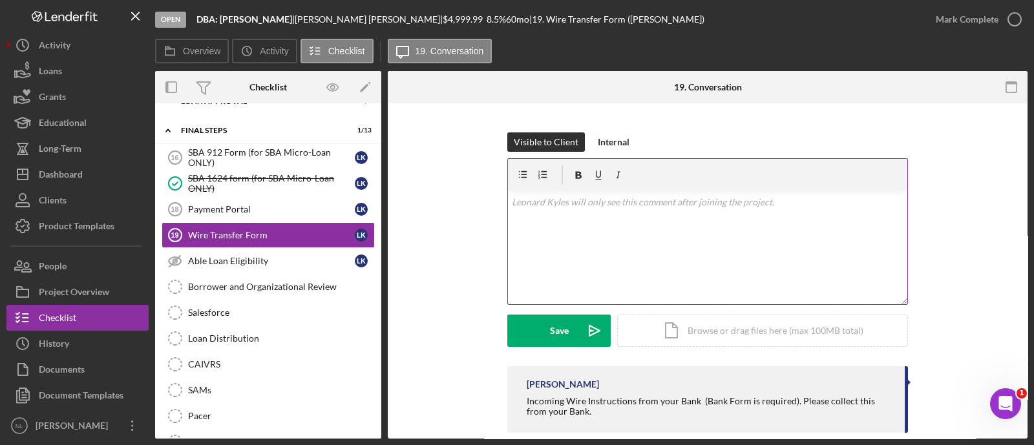
click at [563, 223] on div "v Color teal Color pink Remove color Add row above Add row below Add column bef…" at bounding box center [707, 247] width 399 height 113
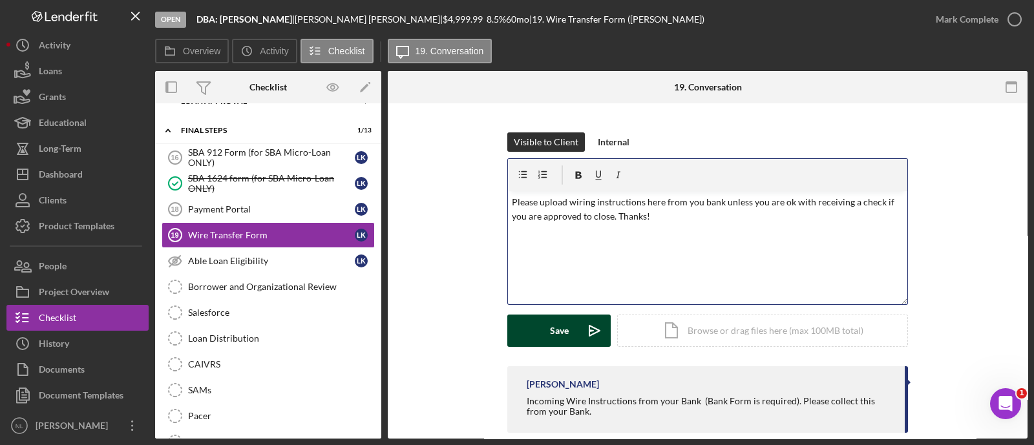
click at [553, 327] on div "Save" at bounding box center [559, 331] width 19 height 32
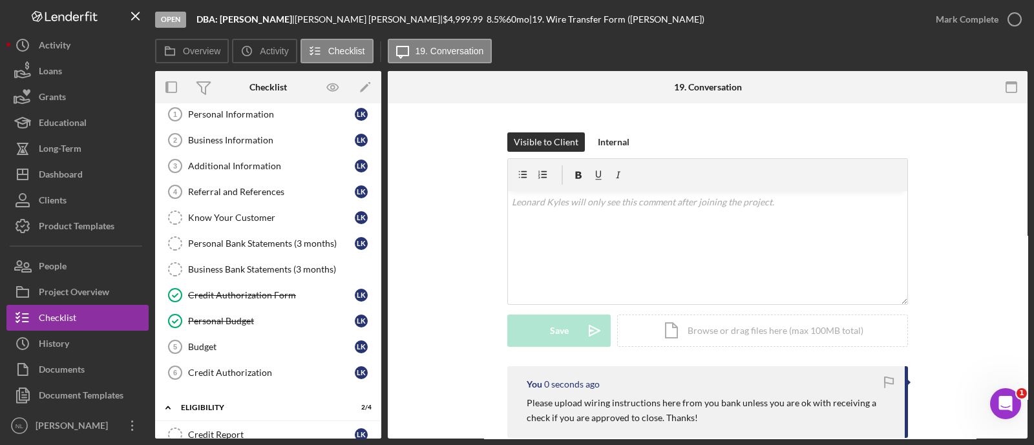
scroll to position [0, 0]
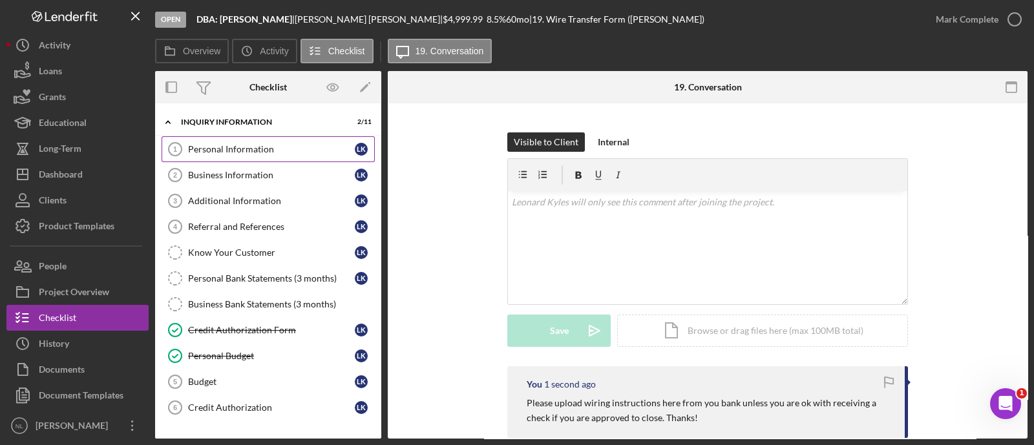
click at [269, 152] on div "Personal Information" at bounding box center [271, 149] width 167 height 10
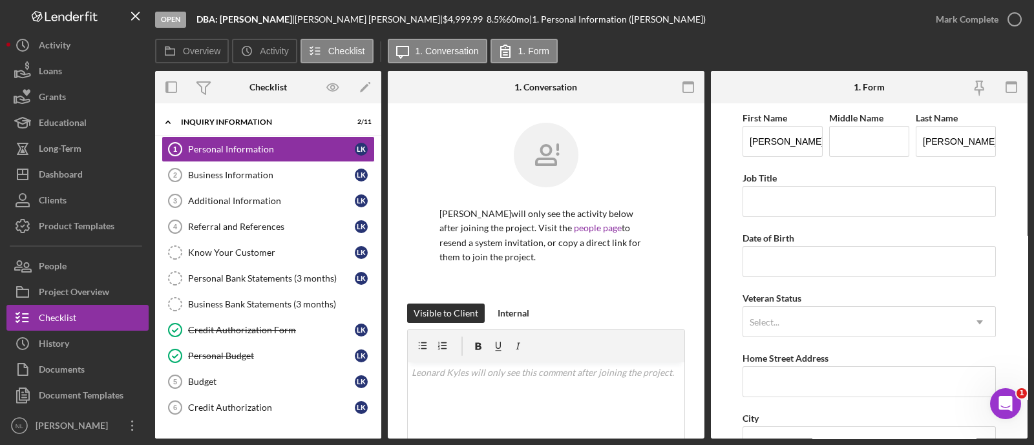
scroll to position [191, 0]
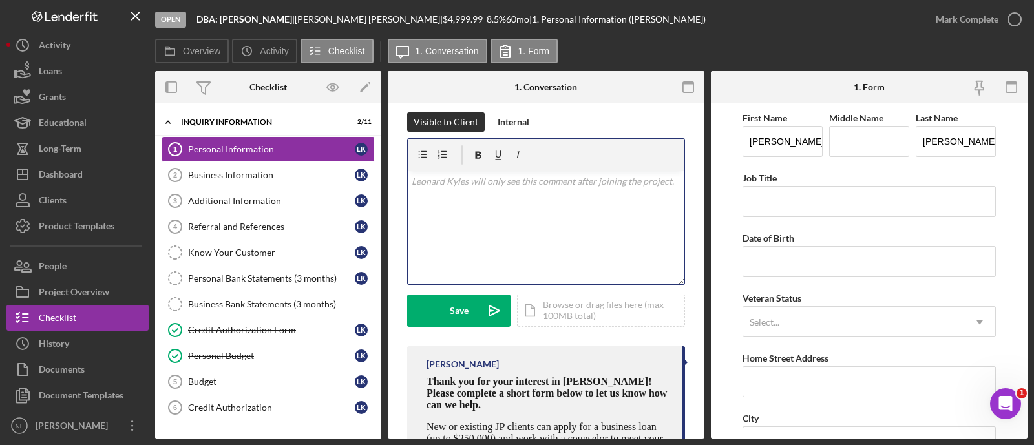
click at [436, 174] on p at bounding box center [546, 181] width 269 height 14
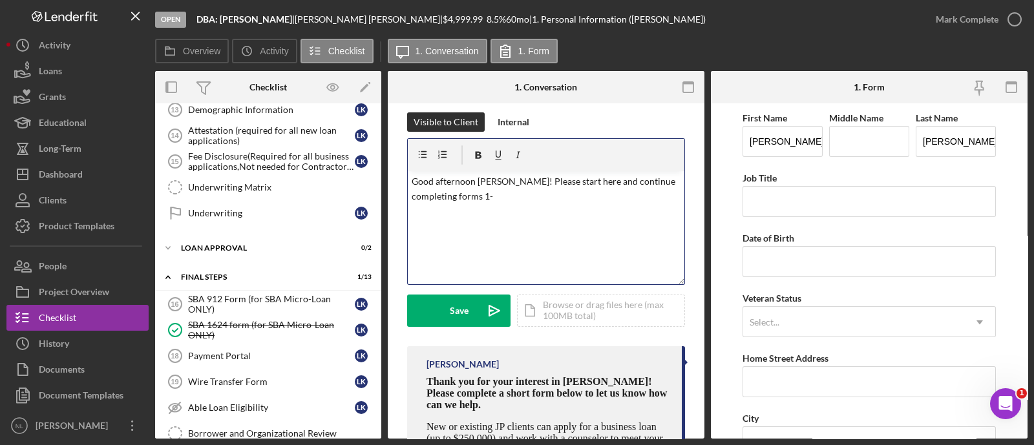
scroll to position [876, 0]
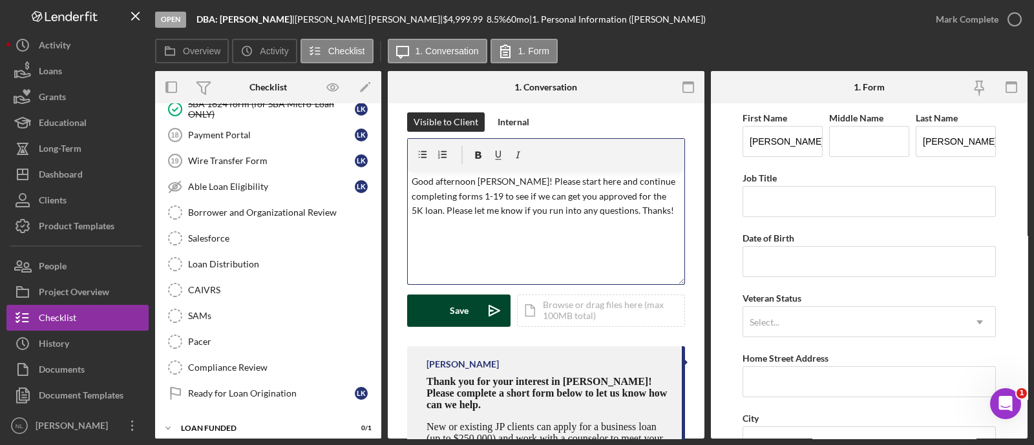
click at [475, 307] on button "Save Icon/icon-invite-send" at bounding box center [458, 311] width 103 height 32
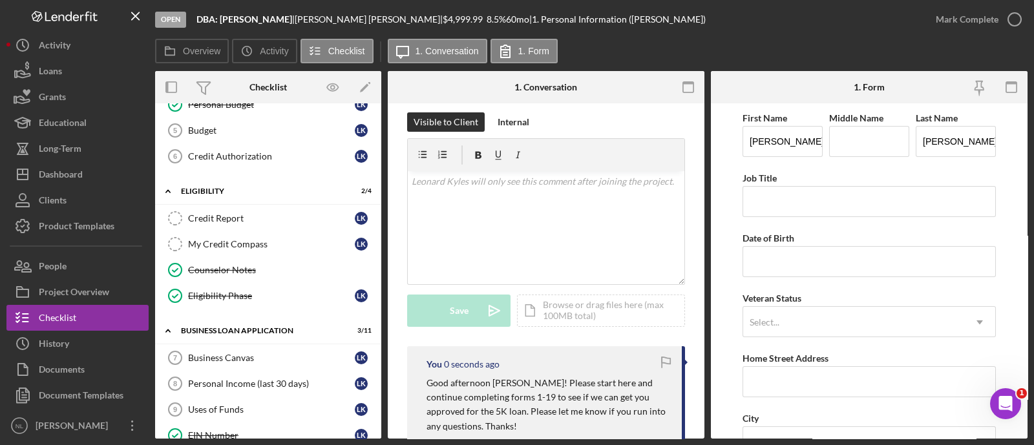
scroll to position [0, 0]
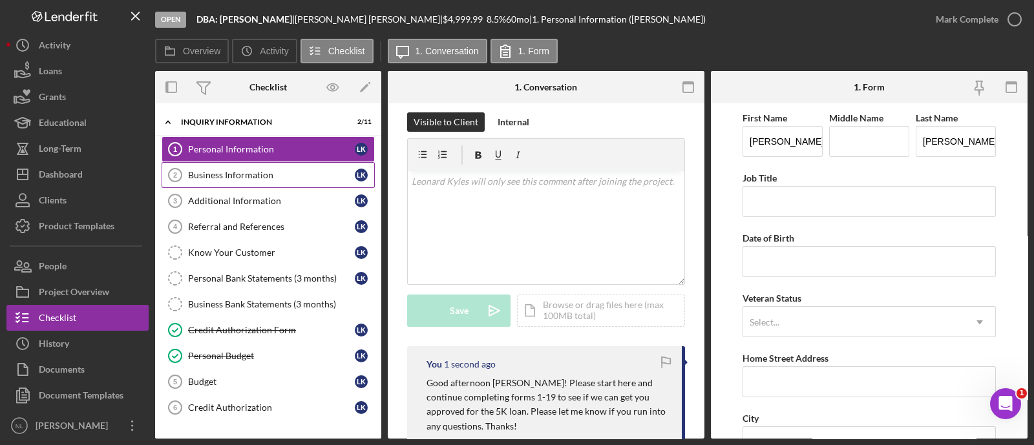
click at [268, 185] on link "Business Information 2 Business Information L K" at bounding box center [268, 175] width 213 height 26
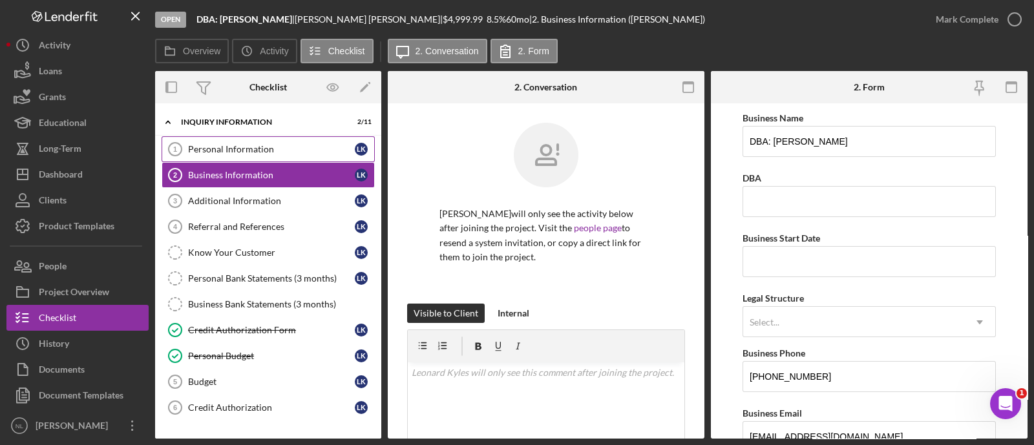
click at [240, 157] on link "Personal Information 1 Personal Information L K" at bounding box center [268, 149] width 213 height 26
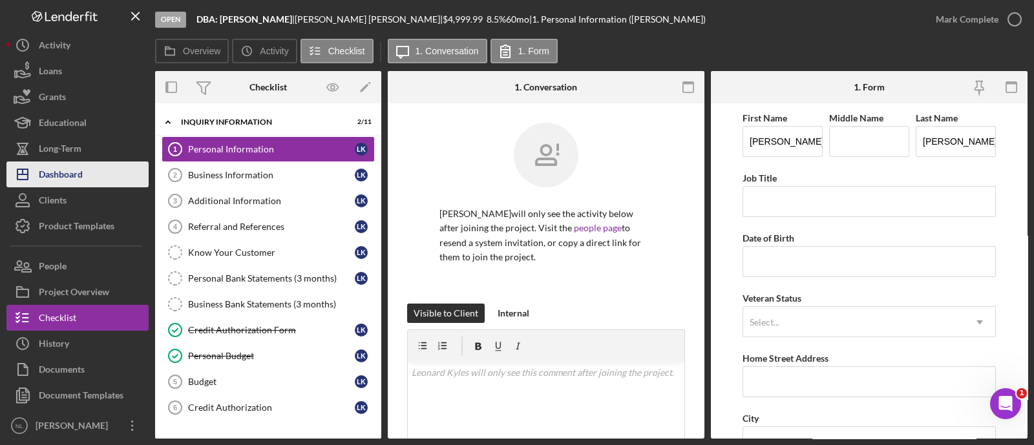
click at [103, 170] on button "Icon/Dashboard Dashboard" at bounding box center [77, 175] width 142 height 26
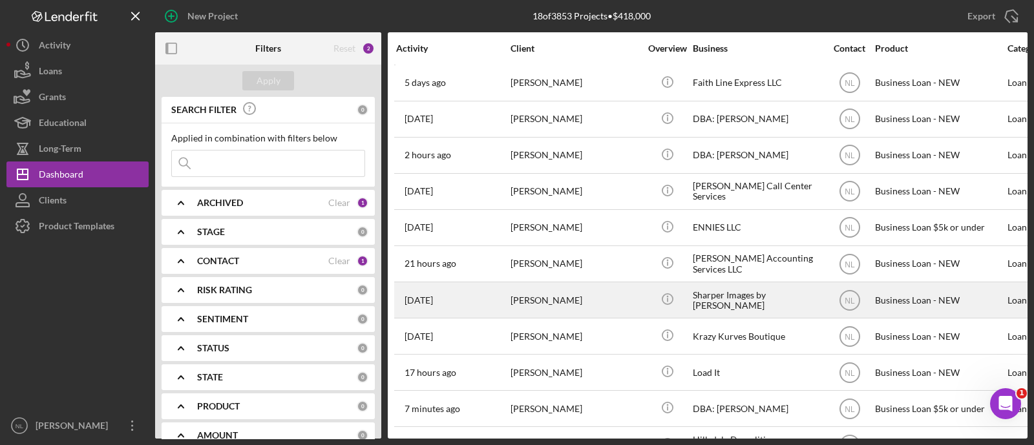
scroll to position [291, 0]
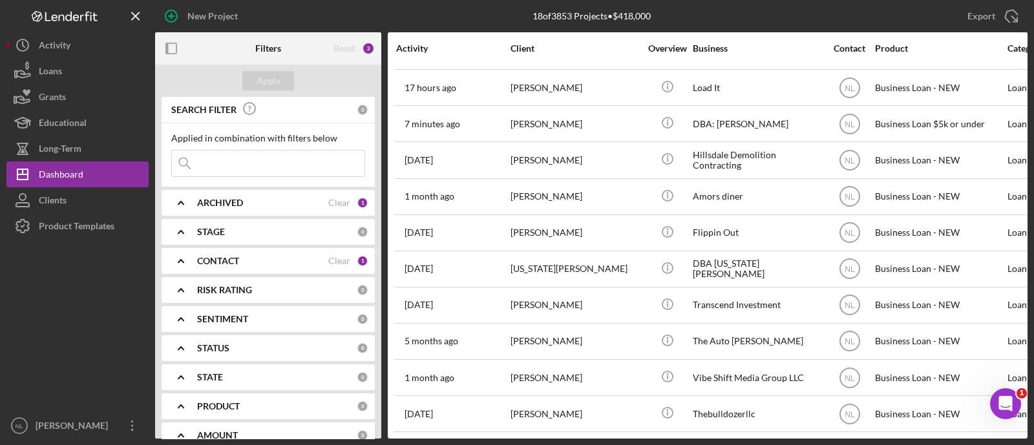
click at [260, 174] on input at bounding box center [268, 164] width 193 height 26
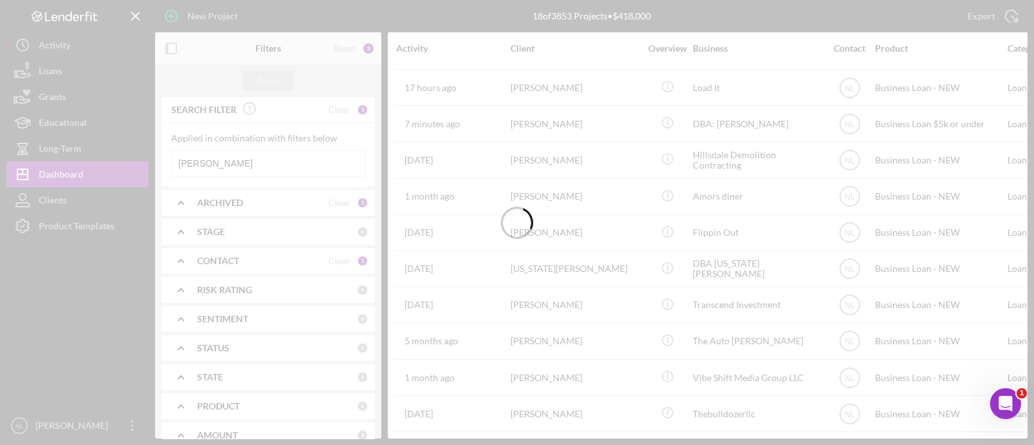
scroll to position [0, 0]
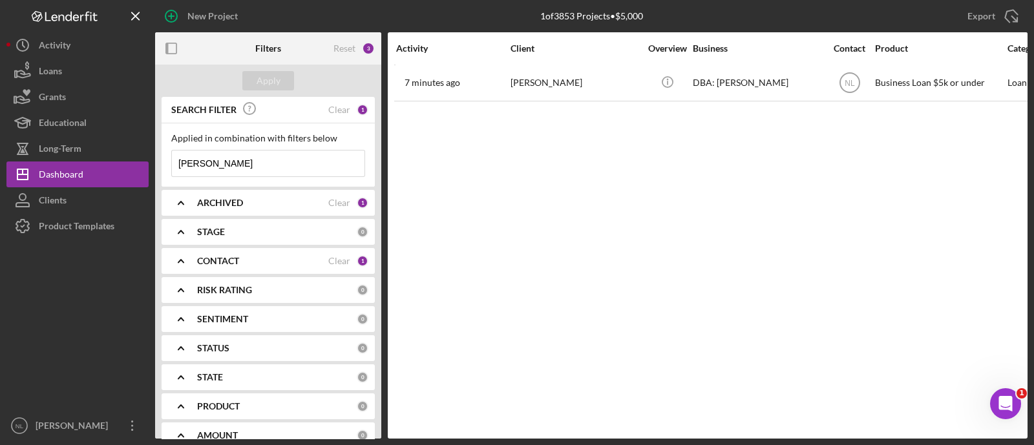
type input "[PERSON_NAME]"
click at [468, 103] on div "Activity Client Overview Business Contact Product Category Amount Started Closi…" at bounding box center [708, 235] width 640 height 406
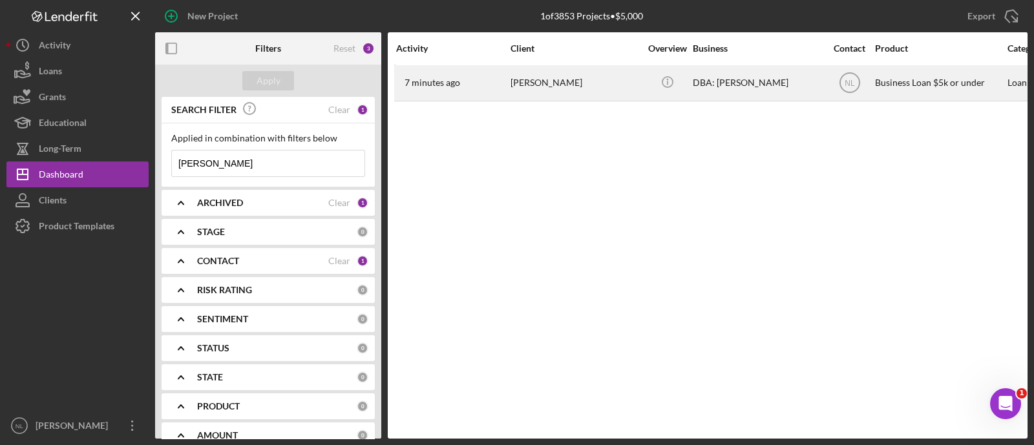
click at [468, 89] on div "7 minutes ago [PERSON_NAME]" at bounding box center [452, 83] width 113 height 34
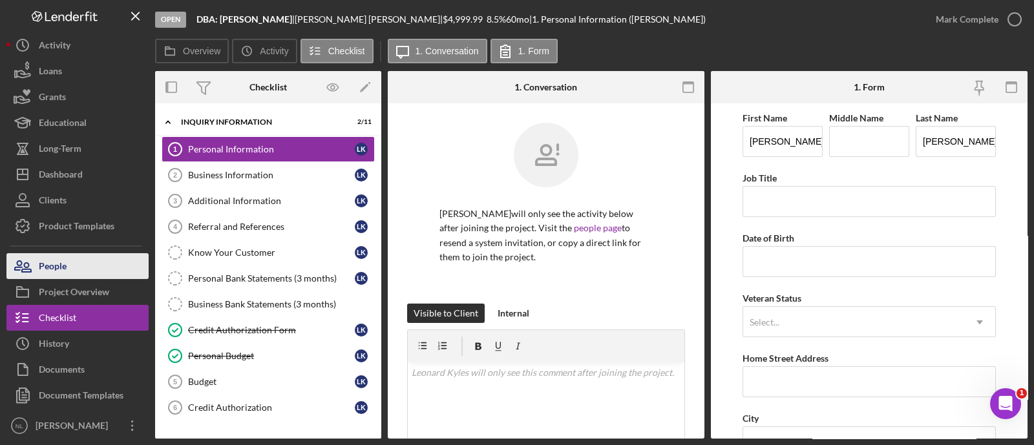
click at [126, 258] on button "People" at bounding box center [77, 266] width 142 height 26
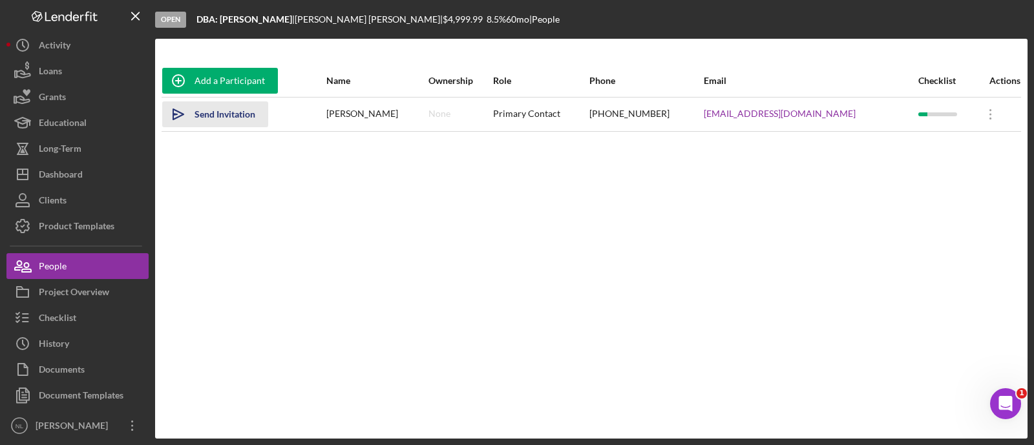
click at [229, 112] on div "Send Invitation" at bounding box center [224, 114] width 61 height 26
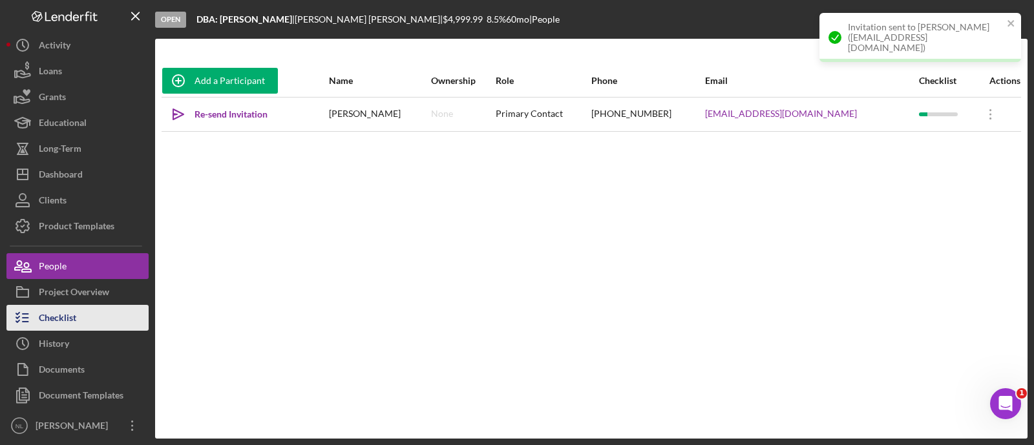
click at [103, 321] on button "Checklist" at bounding box center [77, 318] width 142 height 26
